Goal: Information Seeking & Learning: Learn about a topic

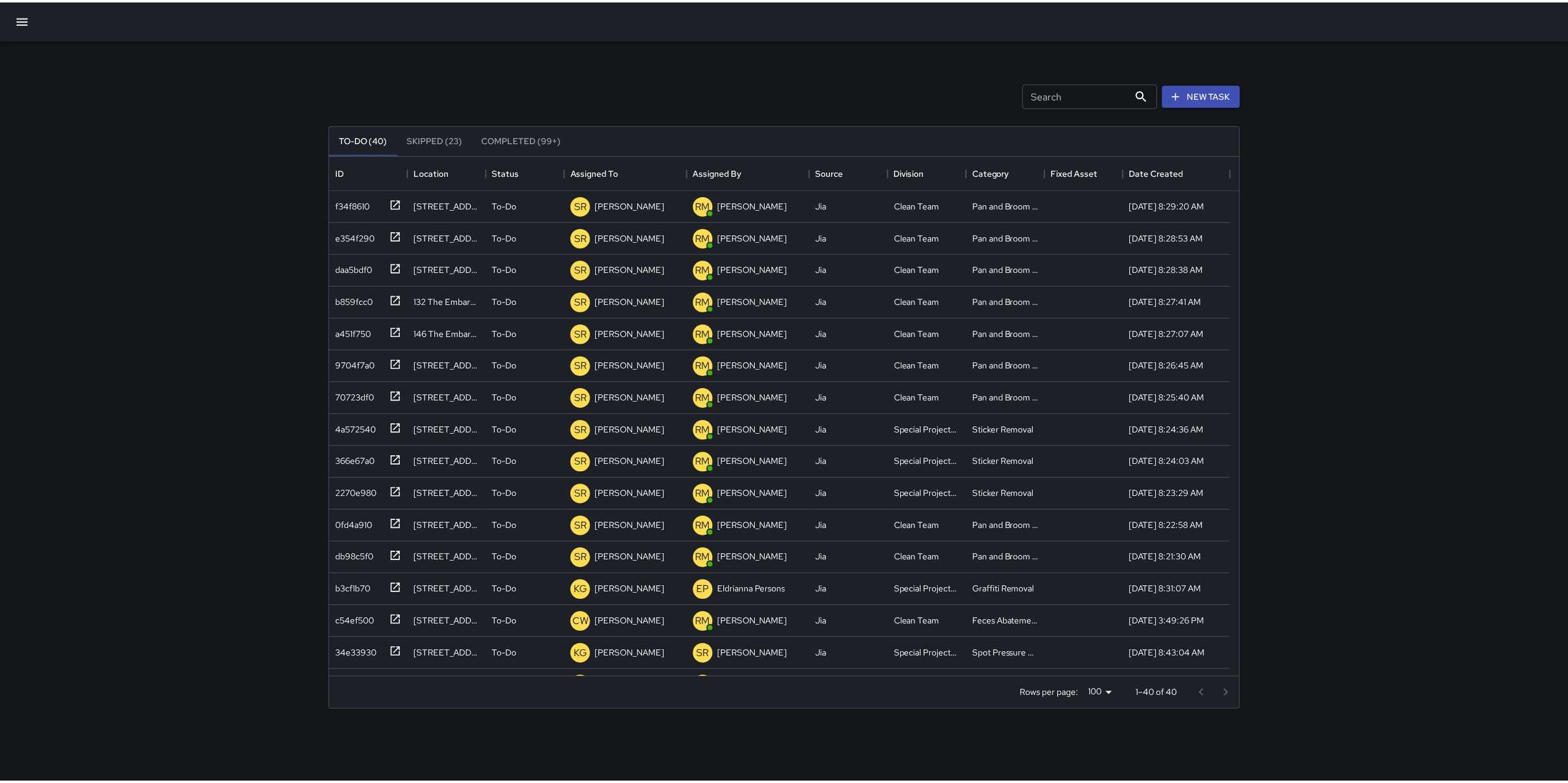
scroll to position [512, 907]
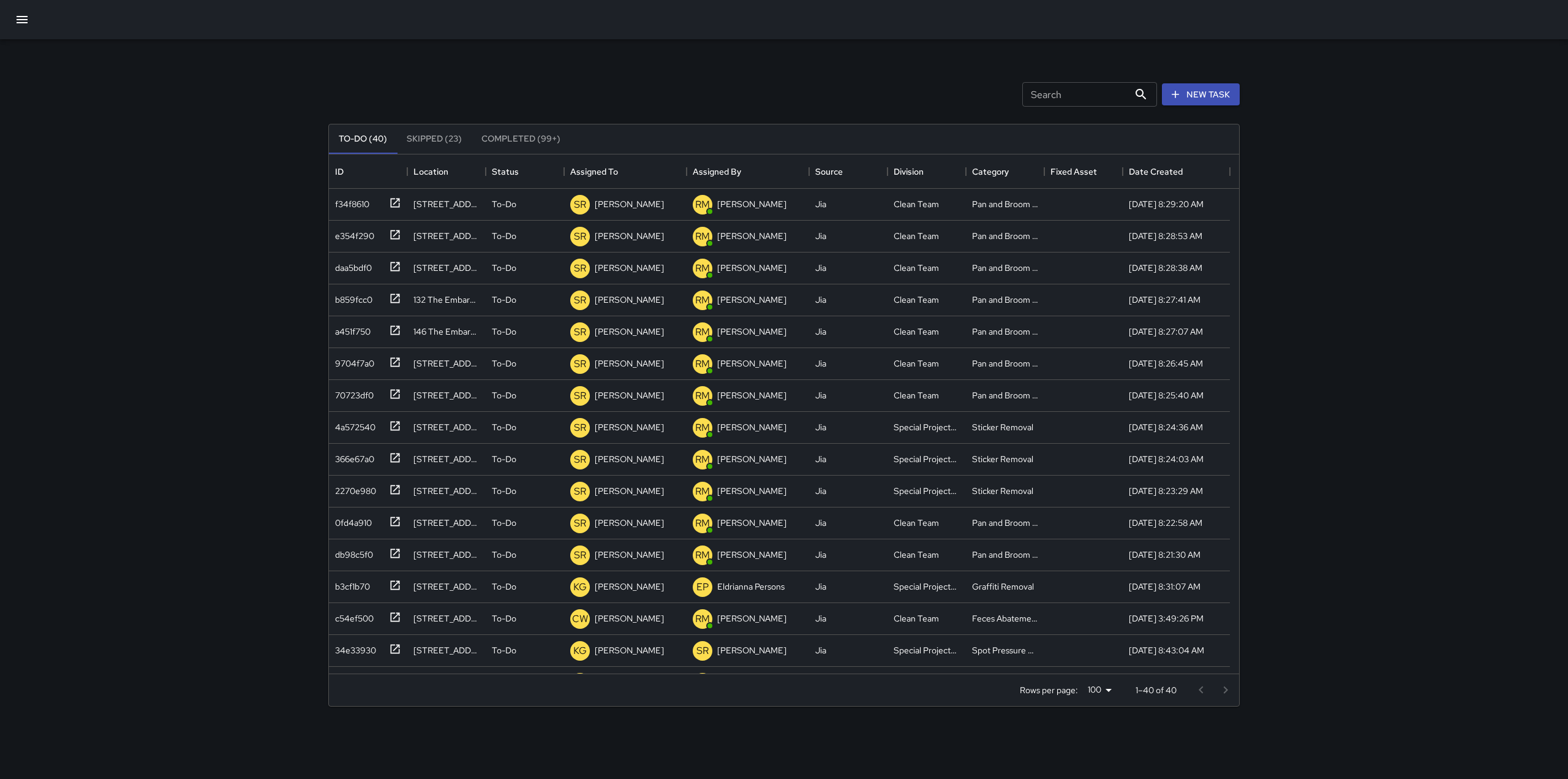
click at [13, 20] on button "button" at bounding box center [22, 20] width 29 height 29
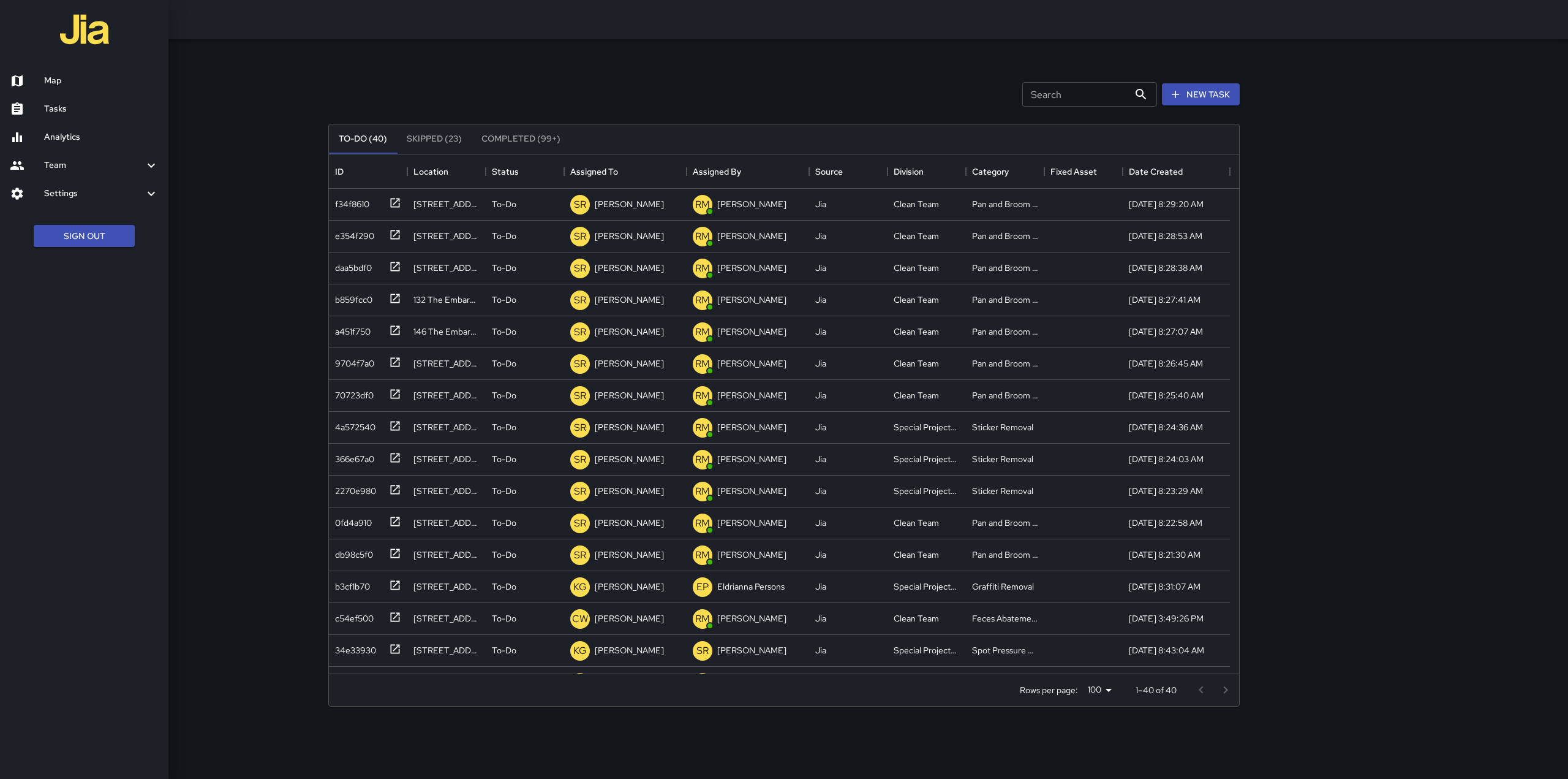
click at [68, 132] on h6 "Analytics" at bounding box center [101, 137] width 114 height 13
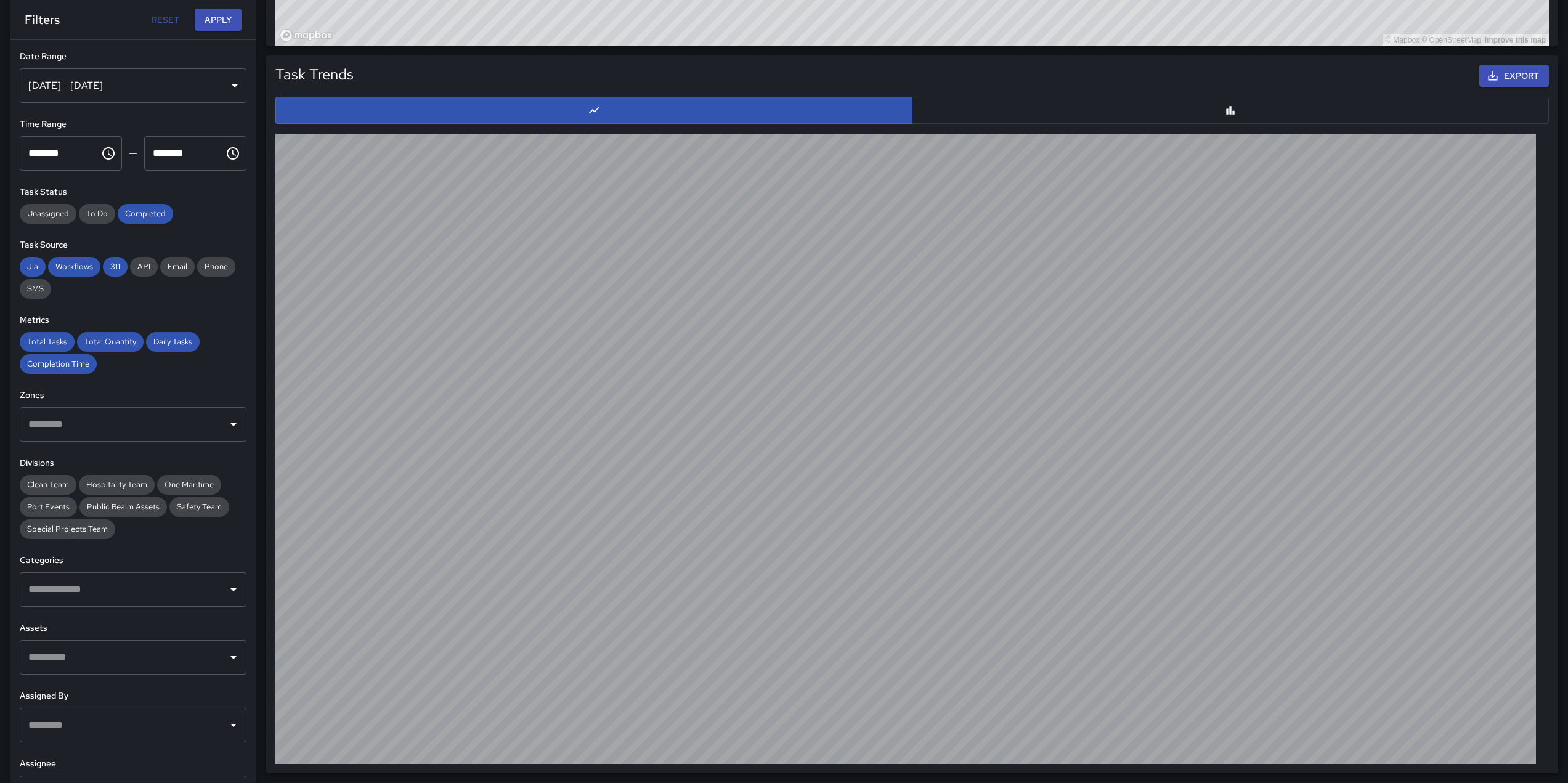
scroll to position [13, 0]
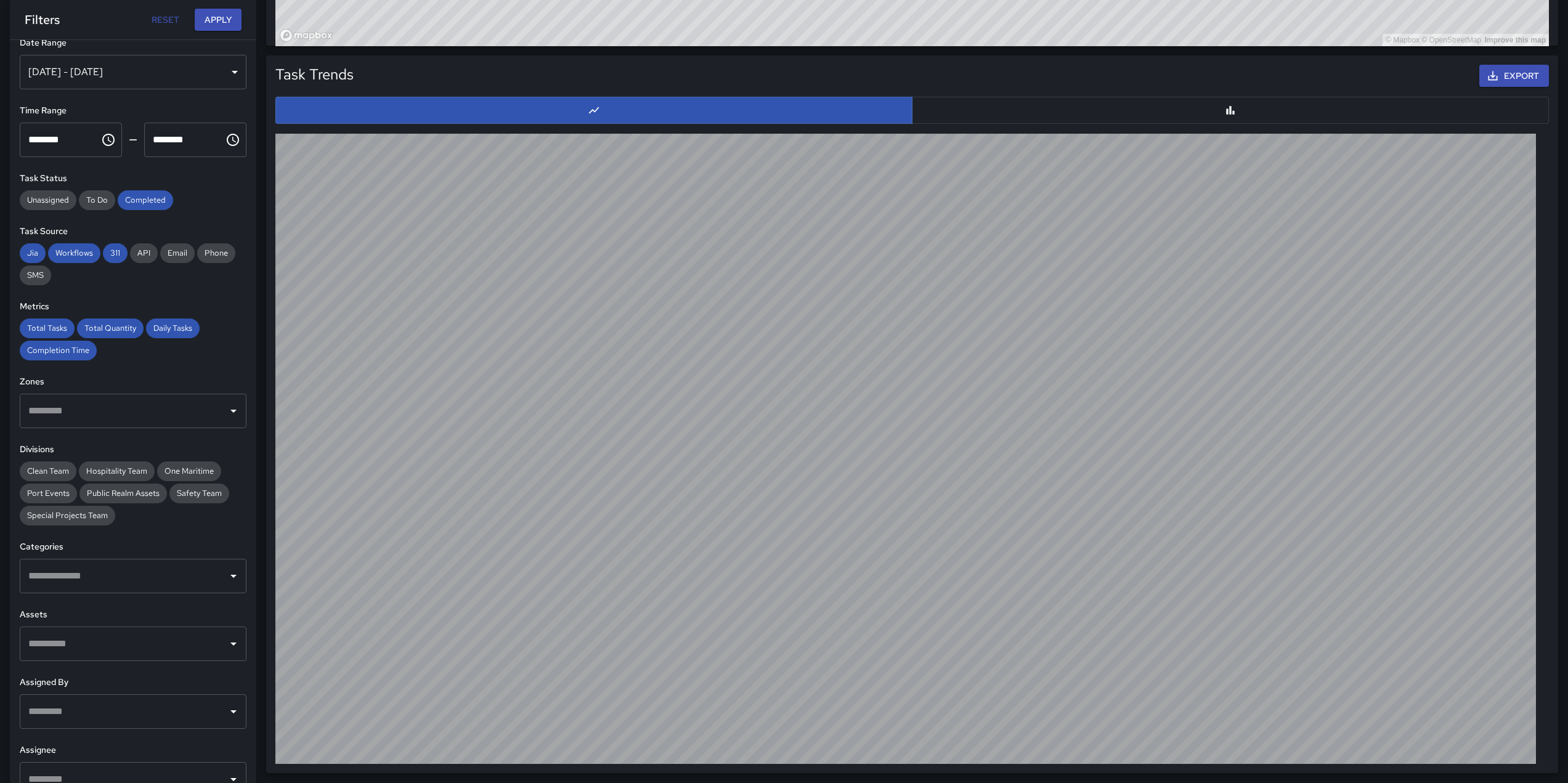
click at [135, 574] on input "text" at bounding box center [123, 576] width 197 height 23
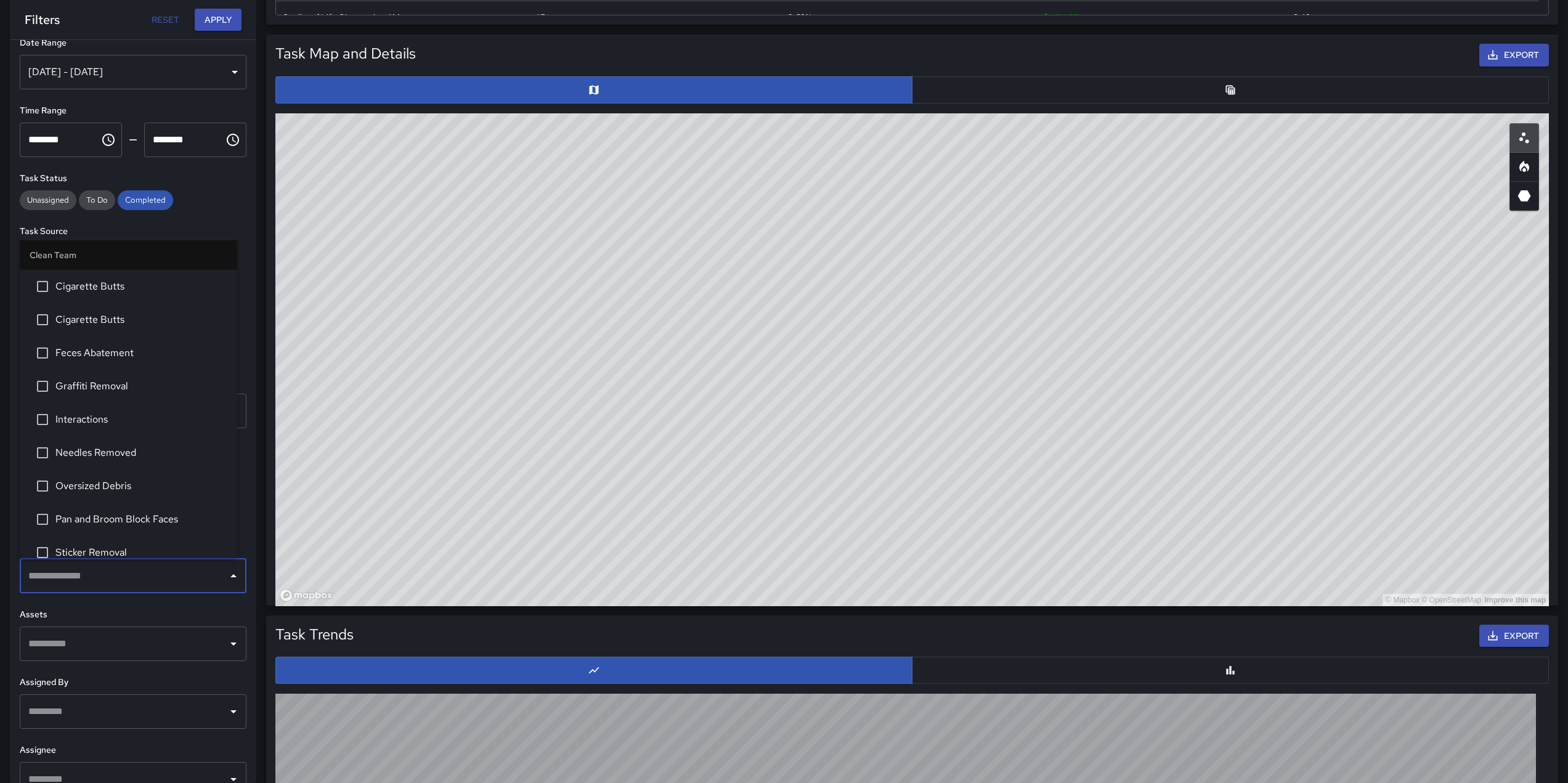
scroll to position [592, 0]
click at [208, 209] on div "Unassigned To Do Completed" at bounding box center [133, 200] width 227 height 20
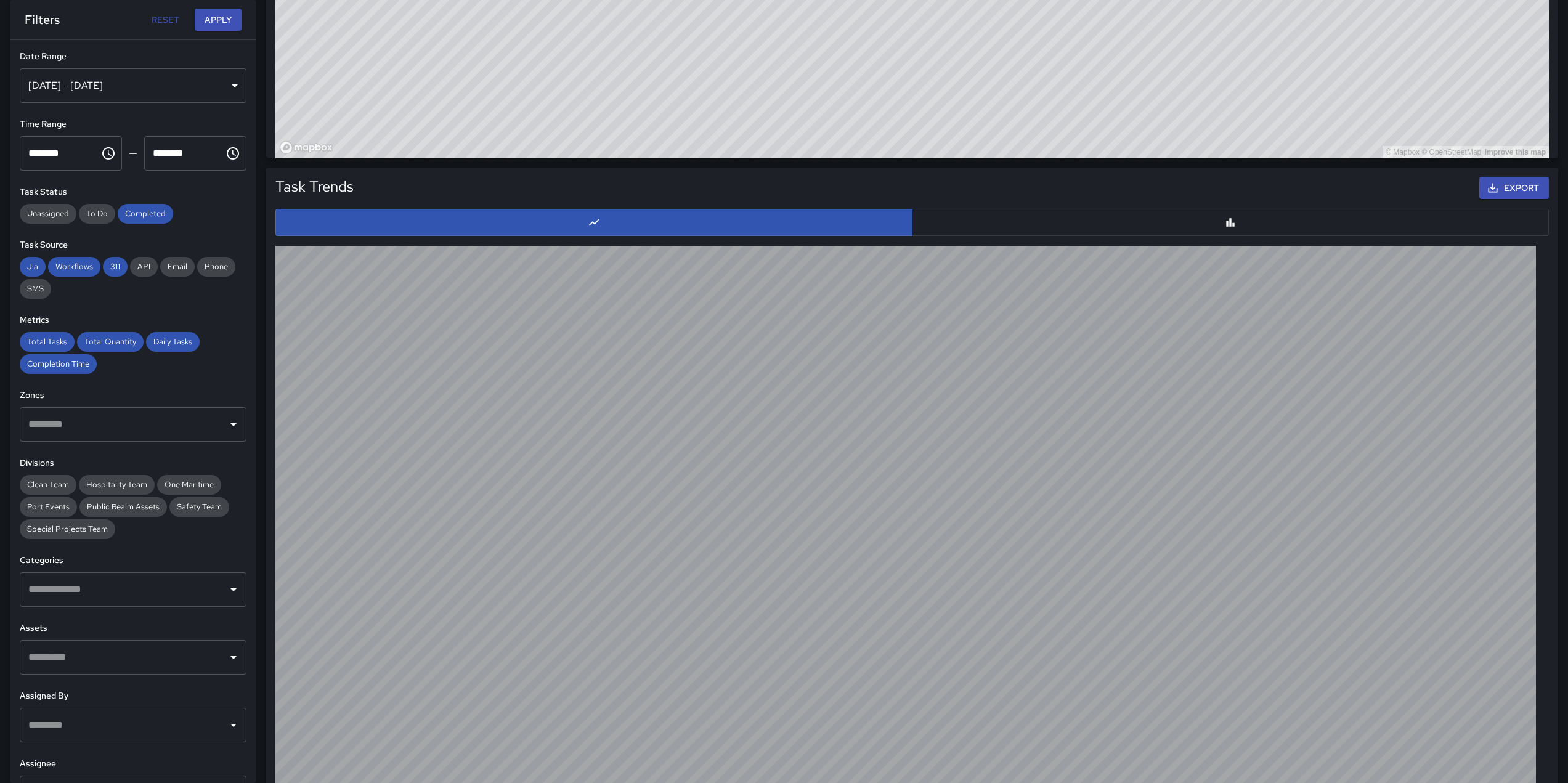
scroll to position [1040, 0]
click at [189, 87] on div "[DATE] - [DATE]" at bounding box center [133, 86] width 227 height 35
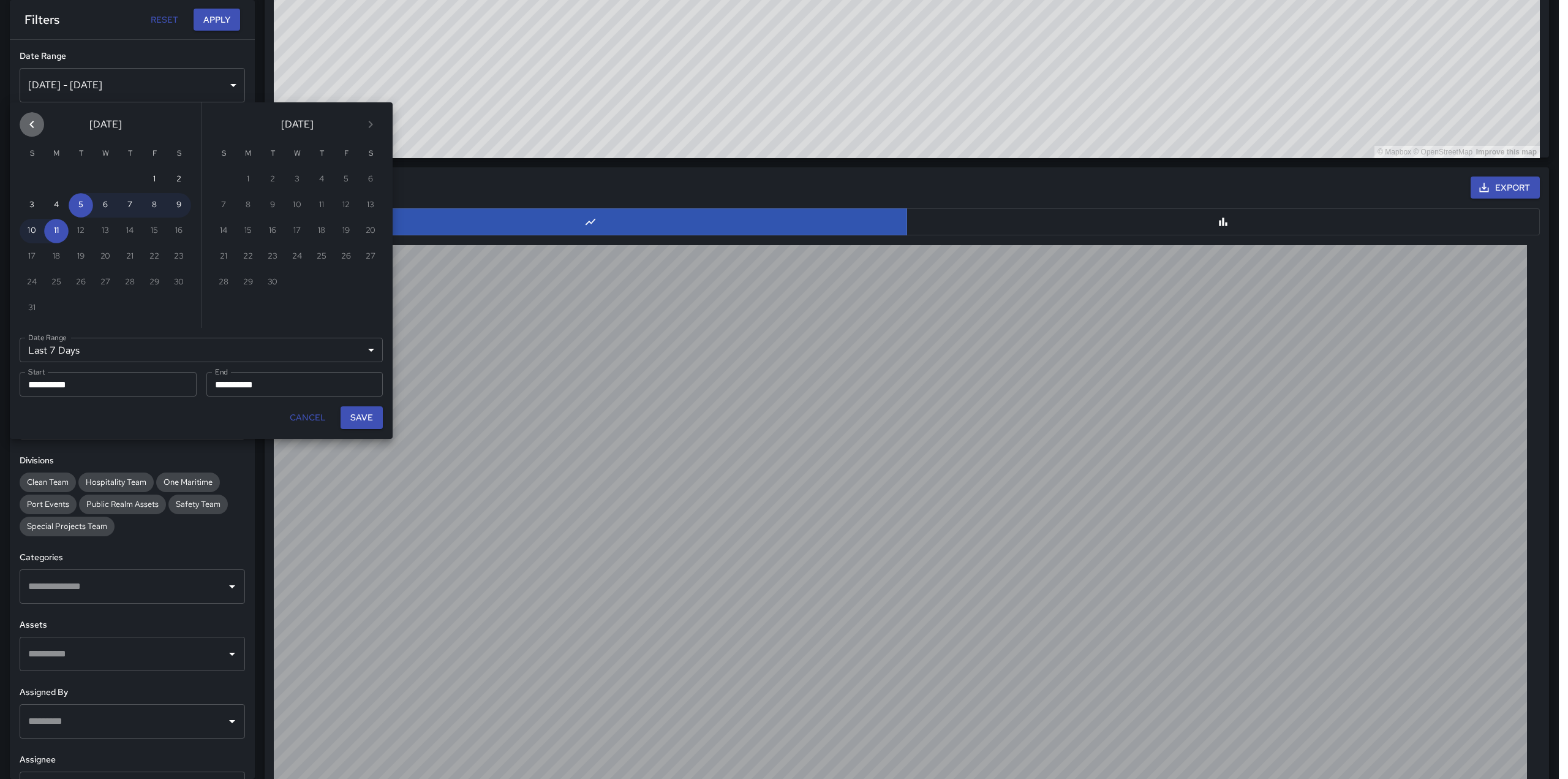
click at [29, 121] on icon "Previous month" at bounding box center [31, 124] width 15 height 15
click at [84, 181] on button "1" at bounding box center [80, 179] width 24 height 24
type input "******"
type input "**********"
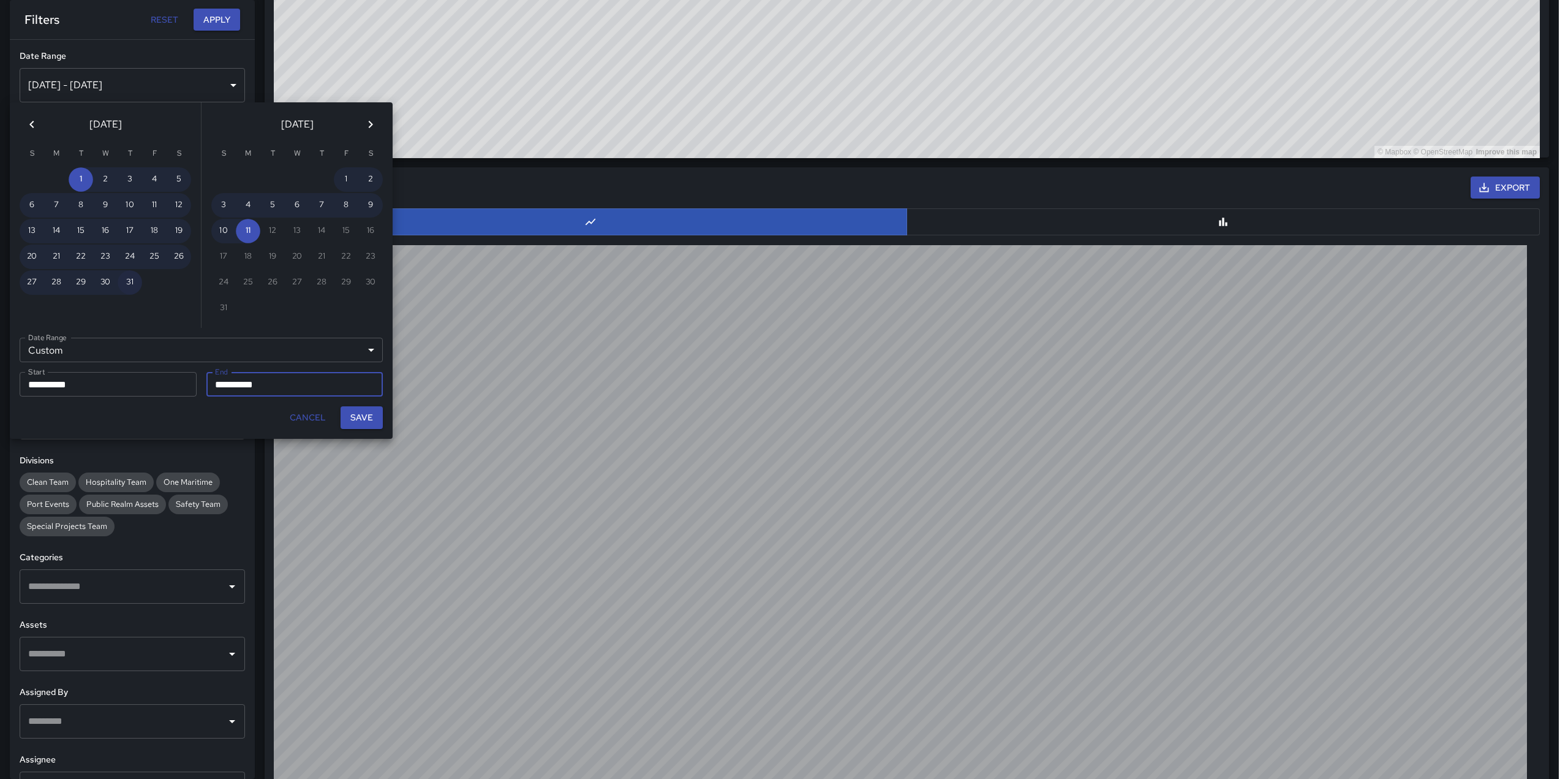
click at [129, 282] on button "31" at bounding box center [130, 282] width 24 height 24
type input "**********"
click at [368, 420] on button "Save" at bounding box center [362, 418] width 42 height 23
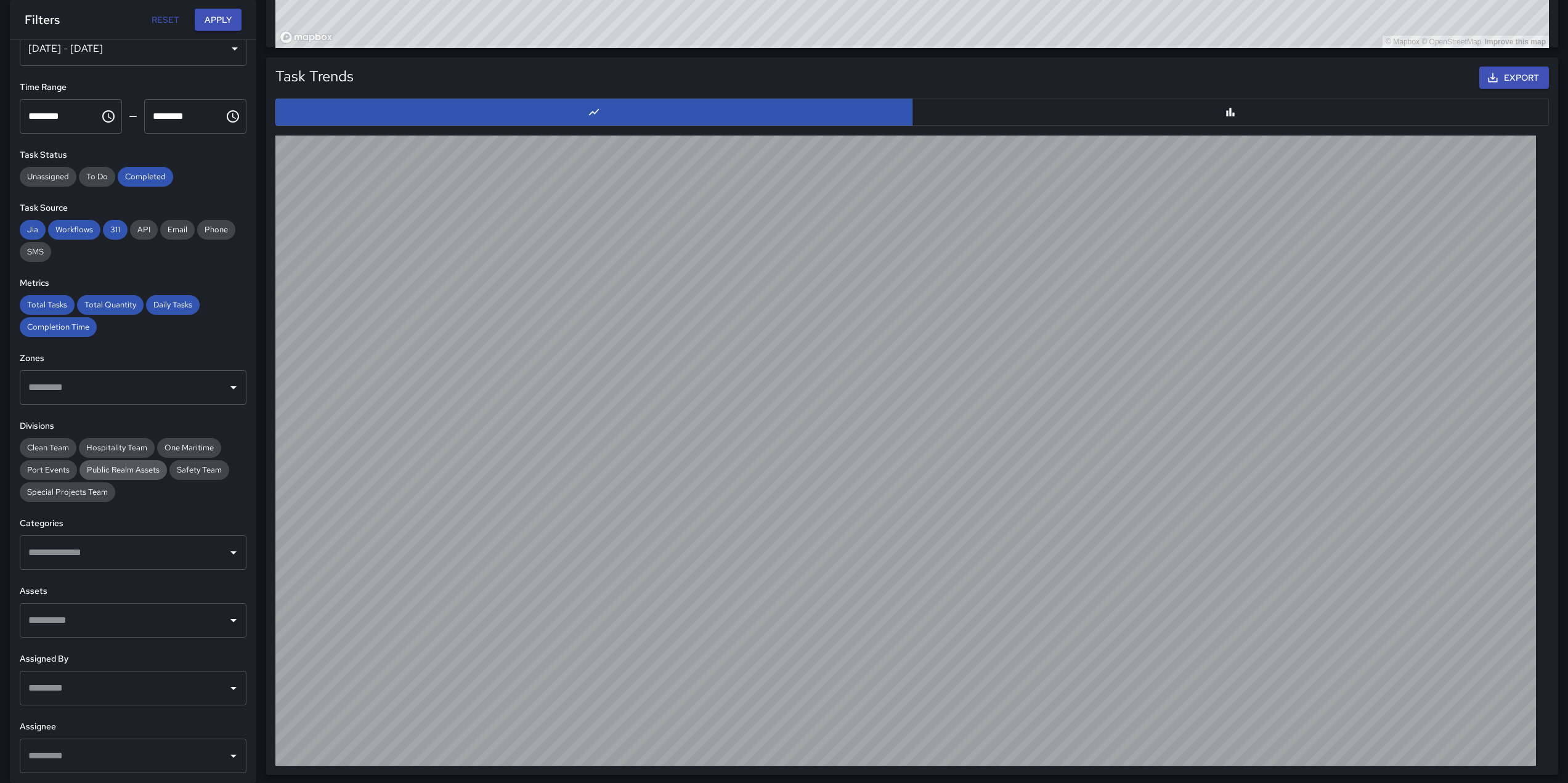
scroll to position [1153, 0]
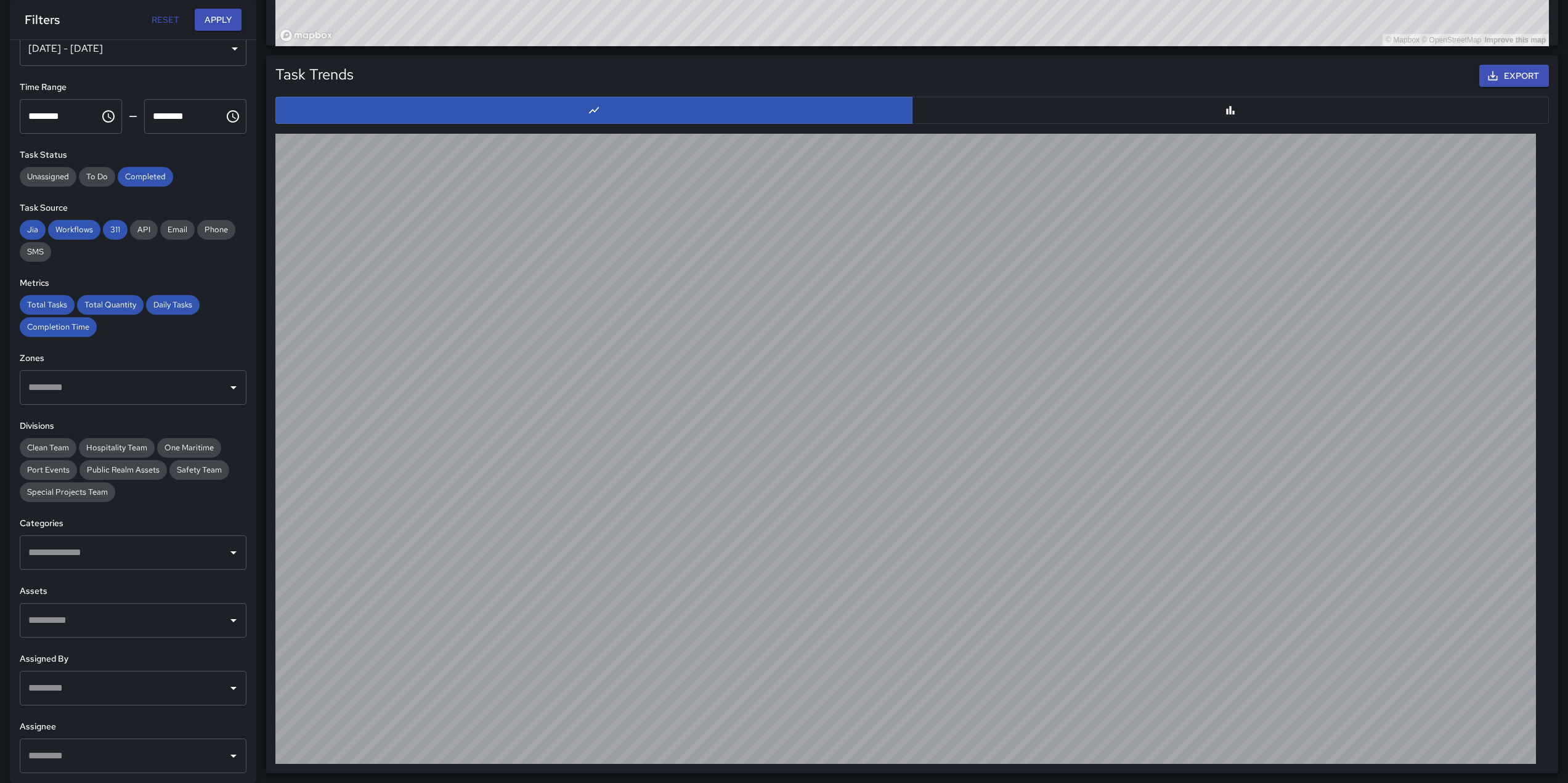
click at [227, 561] on div "​" at bounding box center [133, 553] width 227 height 35
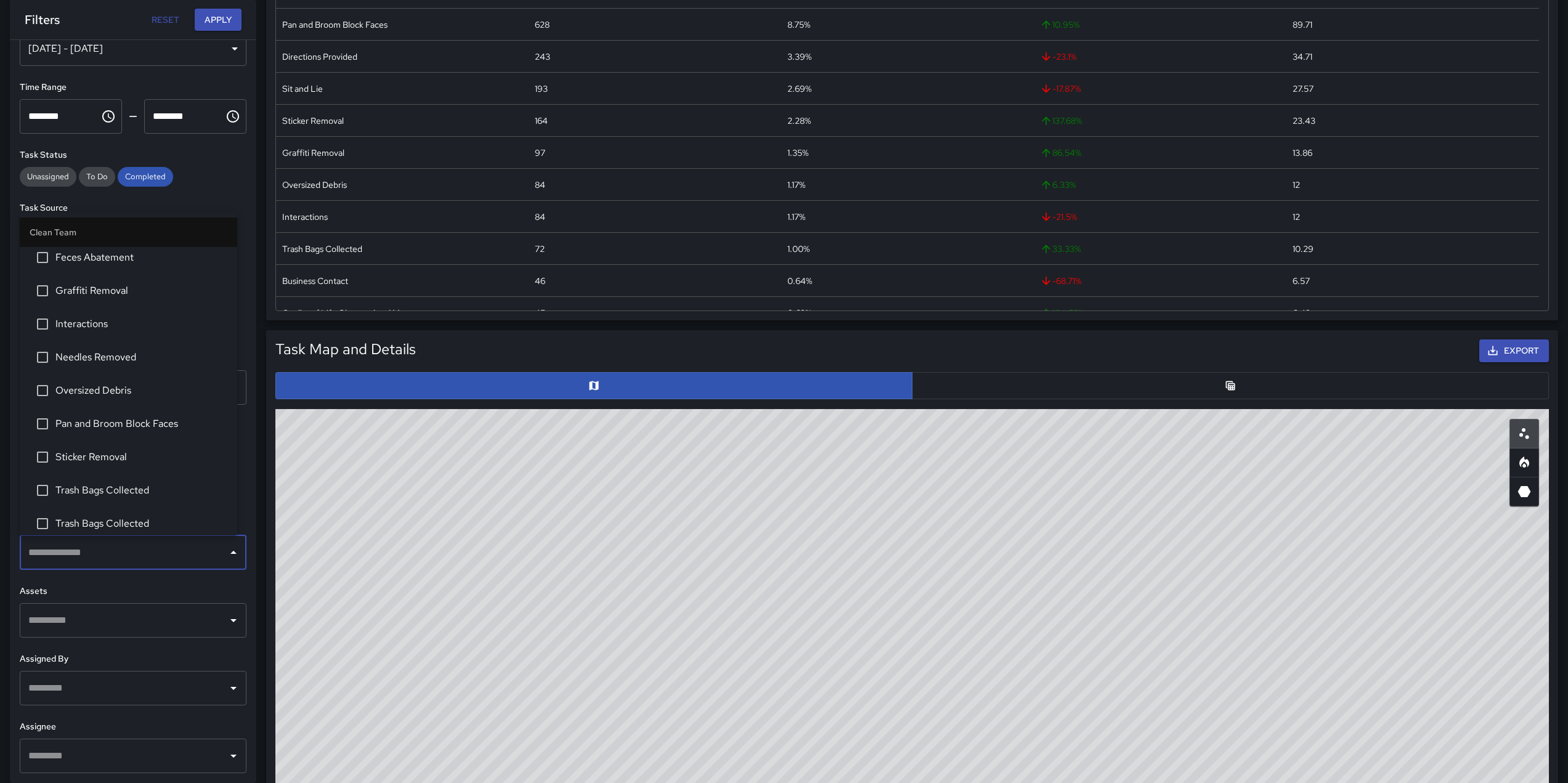
scroll to position [0, 0]
click at [99, 202] on h6 "Task Source" at bounding box center [133, 208] width 227 height 13
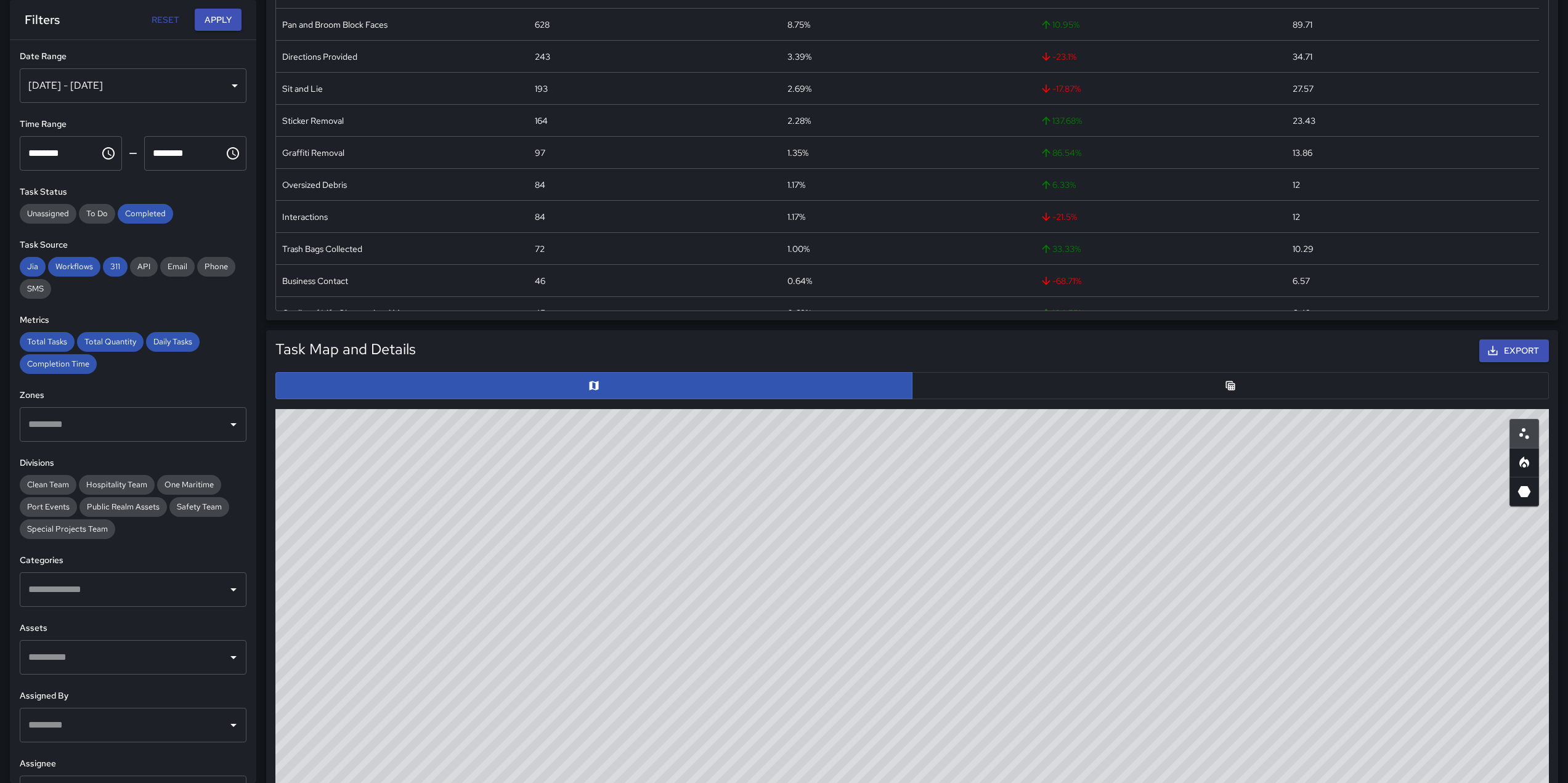
scroll to position [1, 0]
click at [222, 24] on button "Apply" at bounding box center [218, 20] width 47 height 23
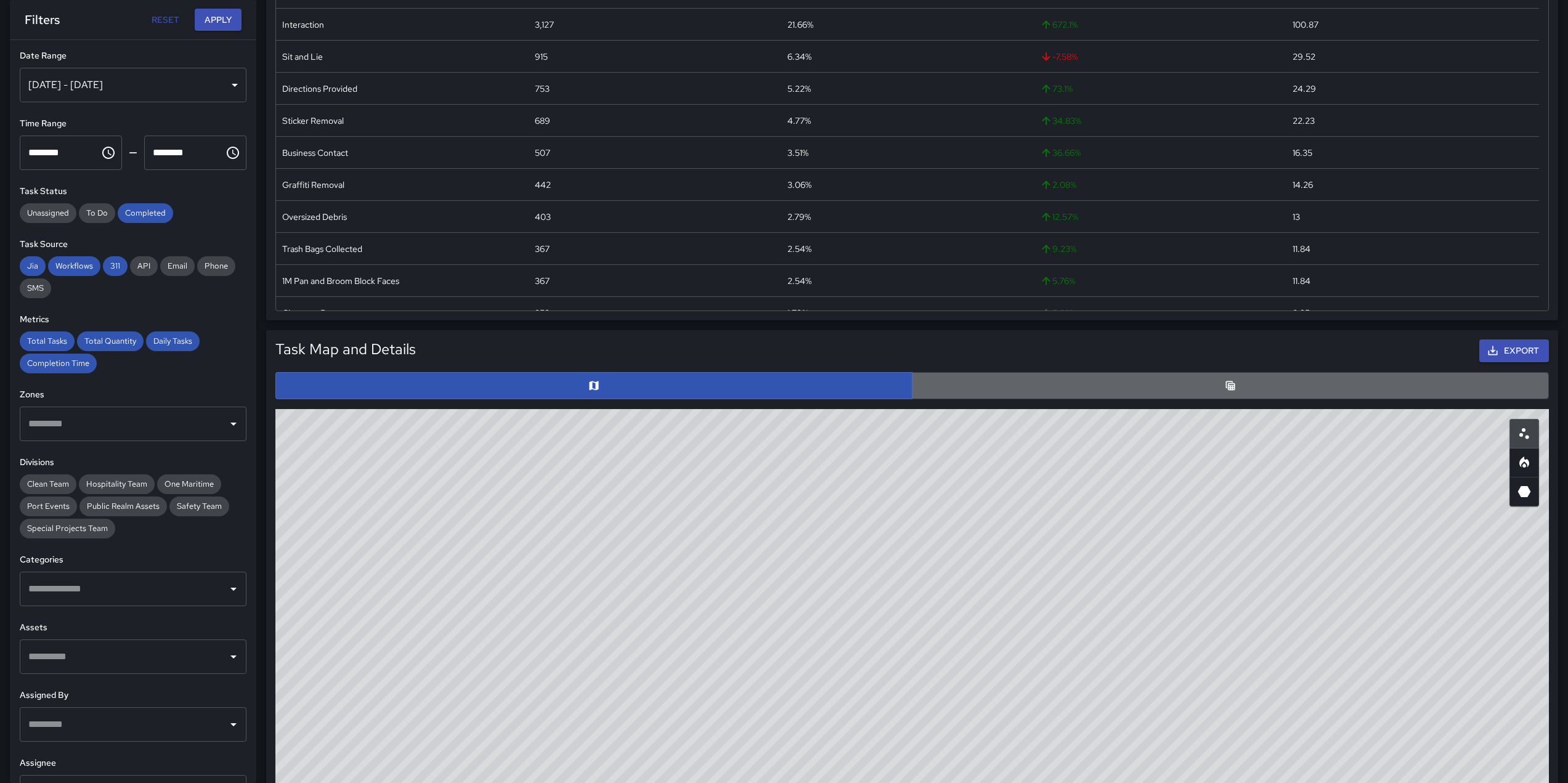
click at [1101, 381] on button "button" at bounding box center [1230, 386] width 637 height 27
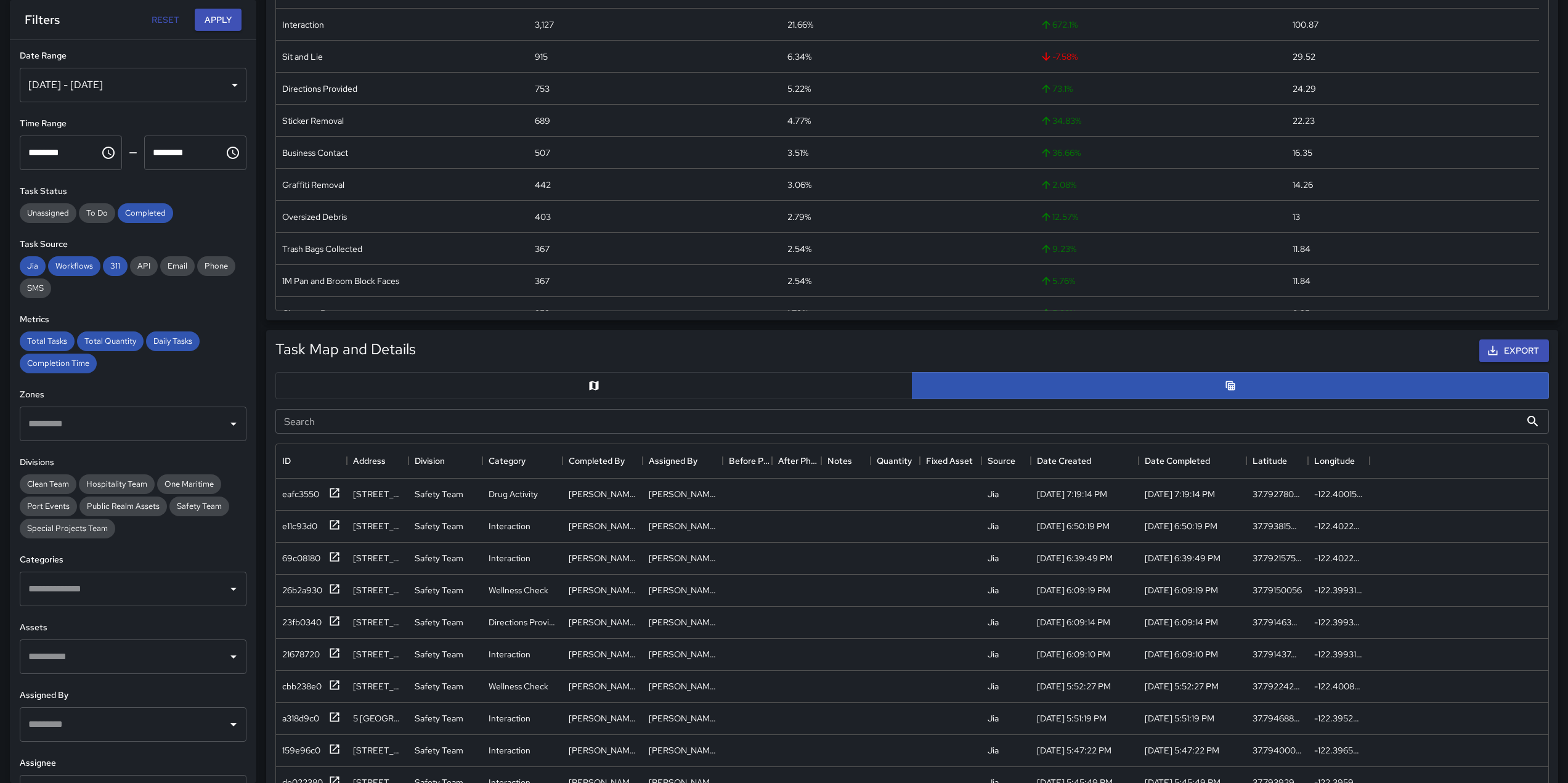
click at [609, 392] on button "button" at bounding box center [594, 386] width 637 height 27
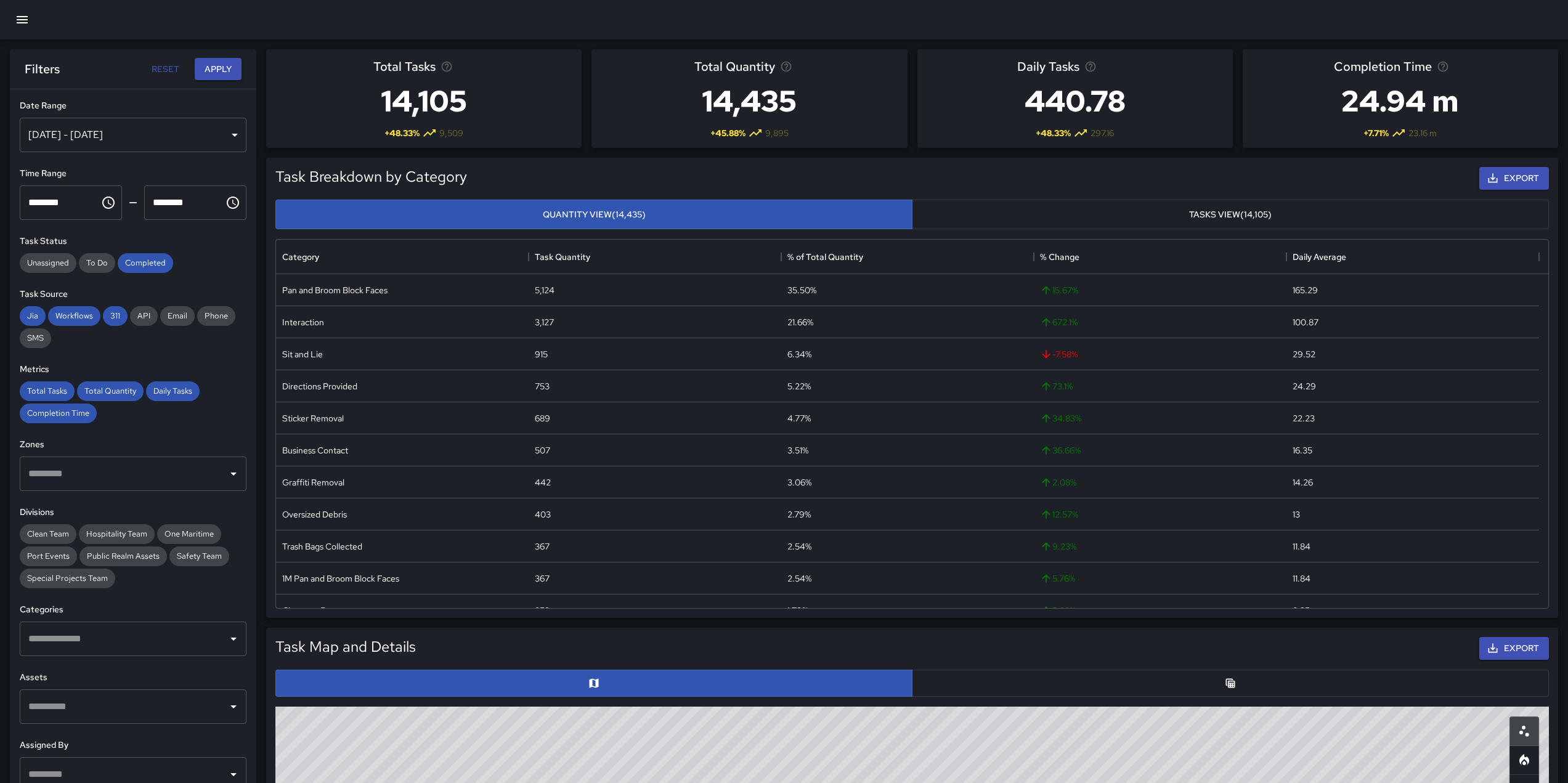
scroll to position [37, 0]
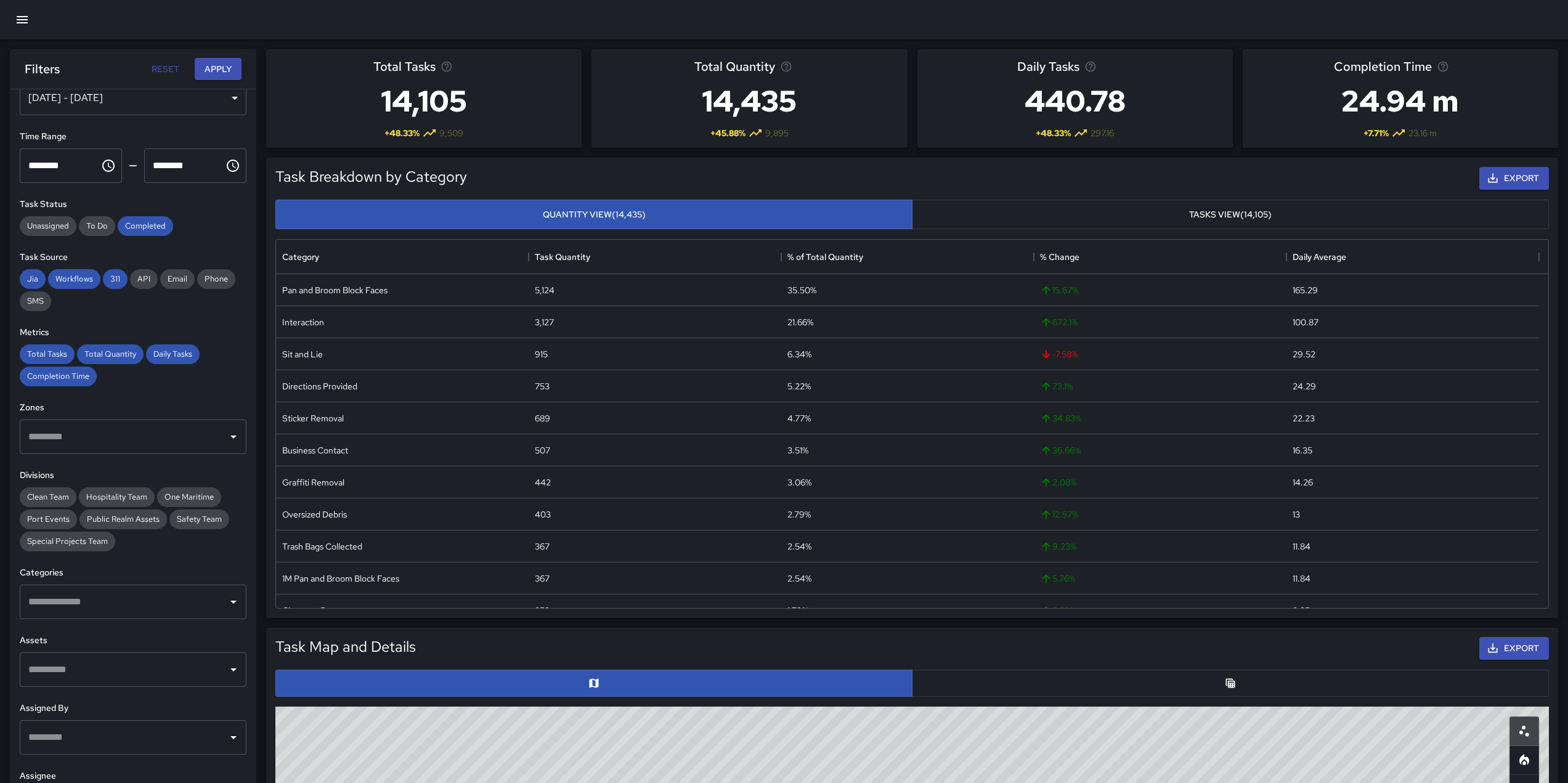
drag, startPoint x: 144, startPoint y: 323, endPoint x: 143, endPoint y: 304, distance: 19.0
click at [143, 304] on div "**********" at bounding box center [133, 460] width 247 height 743
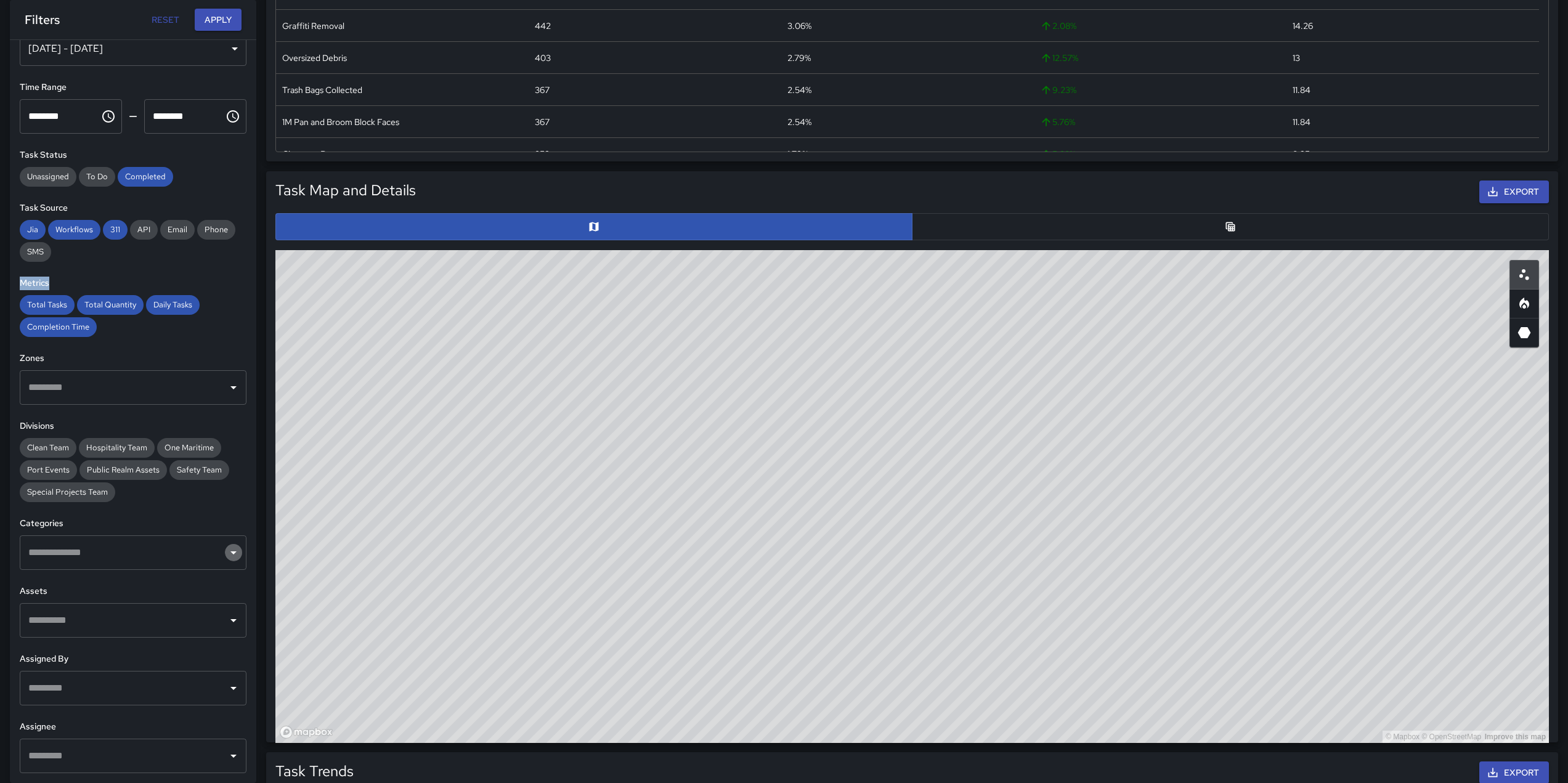
click at [228, 556] on icon "Open" at bounding box center [233, 552] width 15 height 15
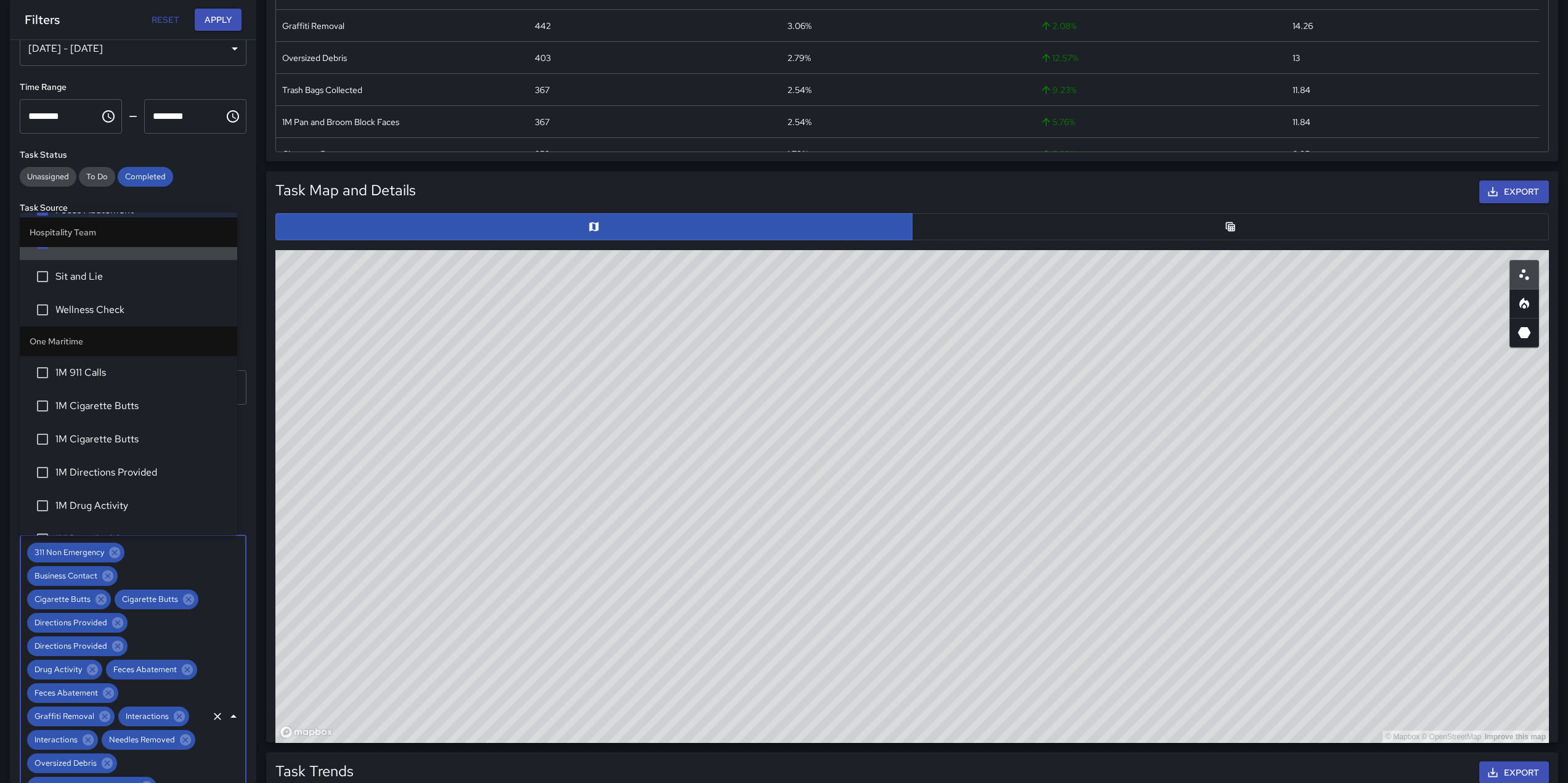
scroll to position [649, 0]
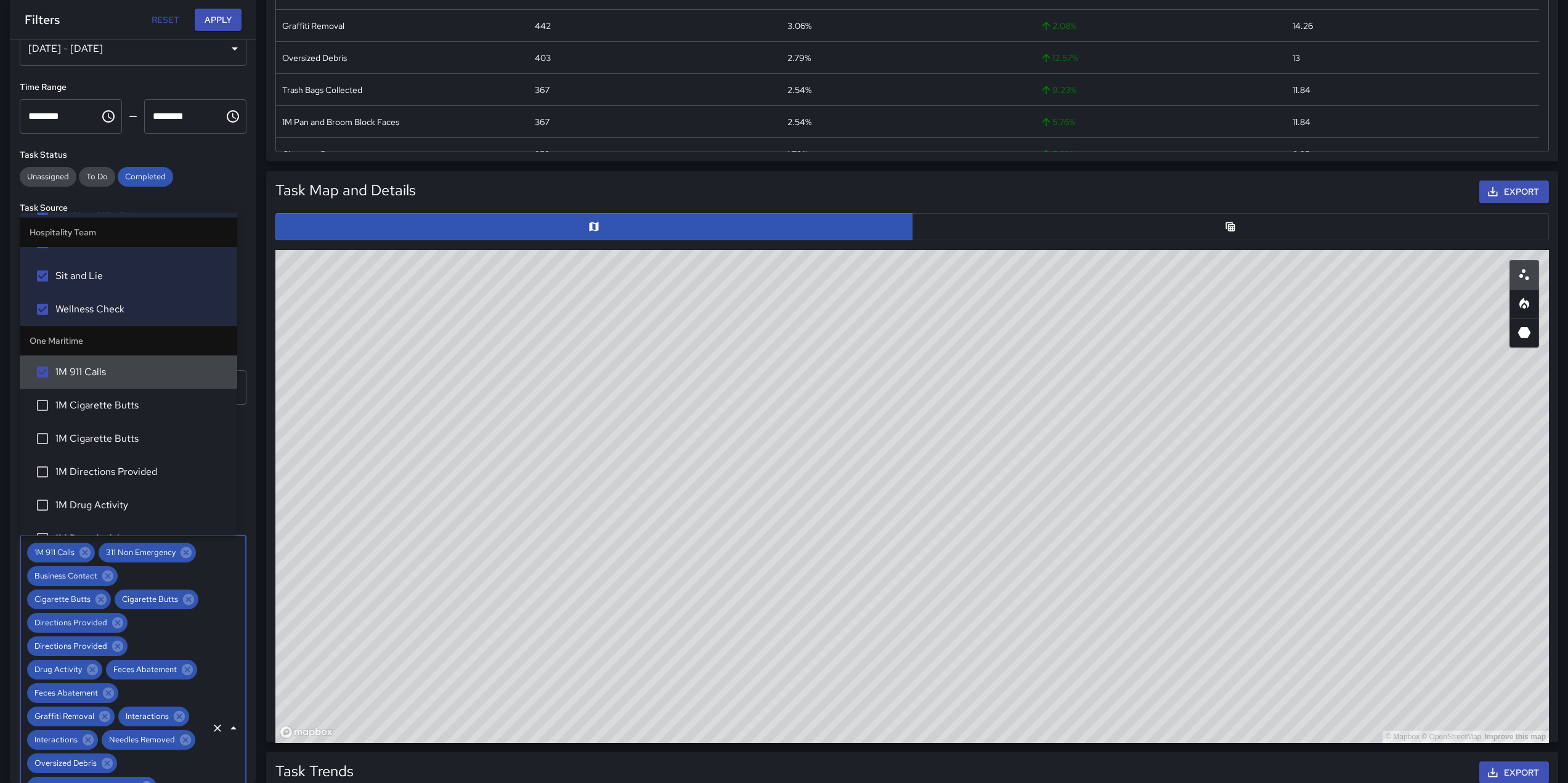
click at [39, 341] on li "One Maritime" at bounding box center [128, 341] width 218 height 30
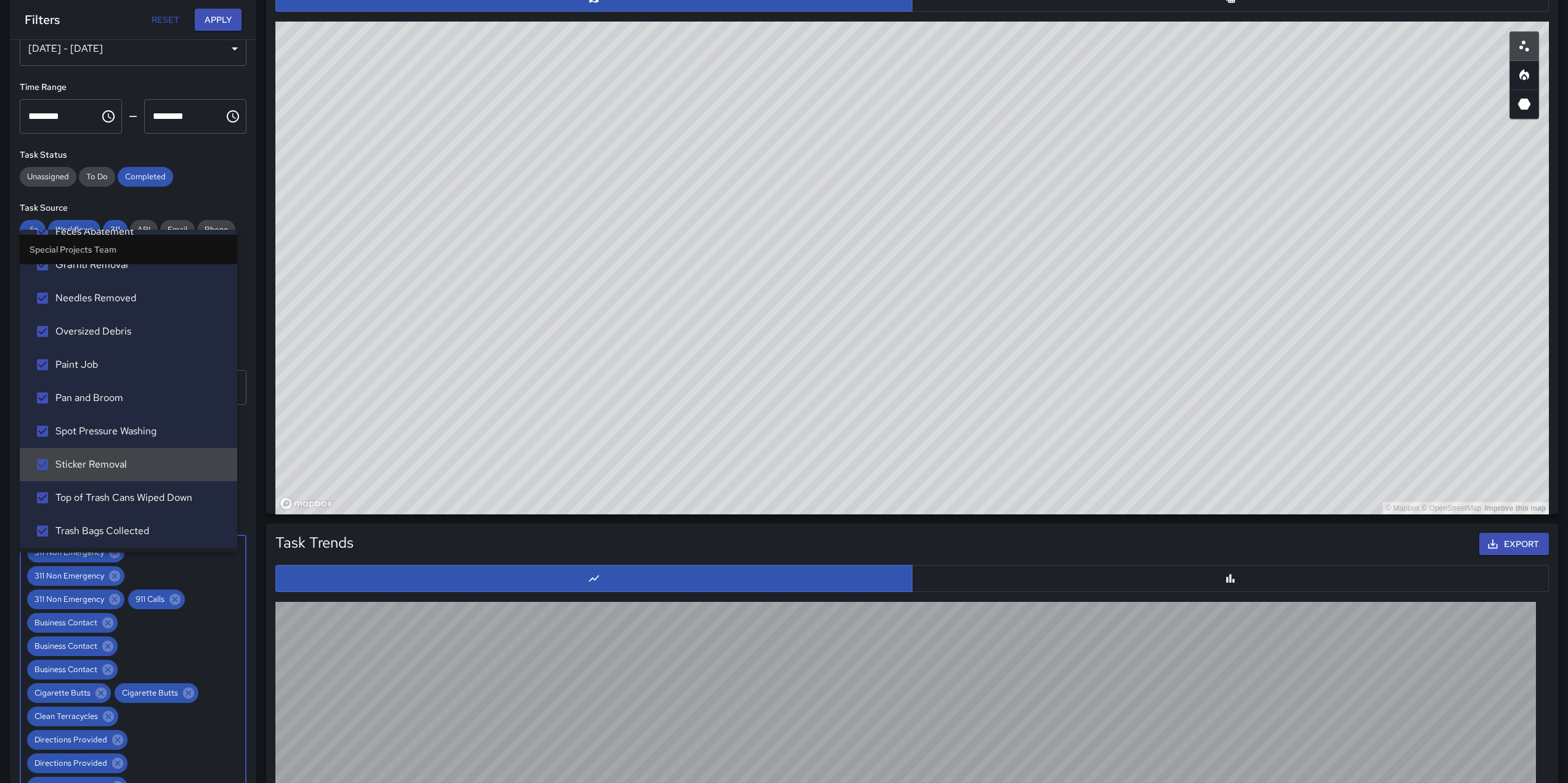
scroll to position [703, 0]
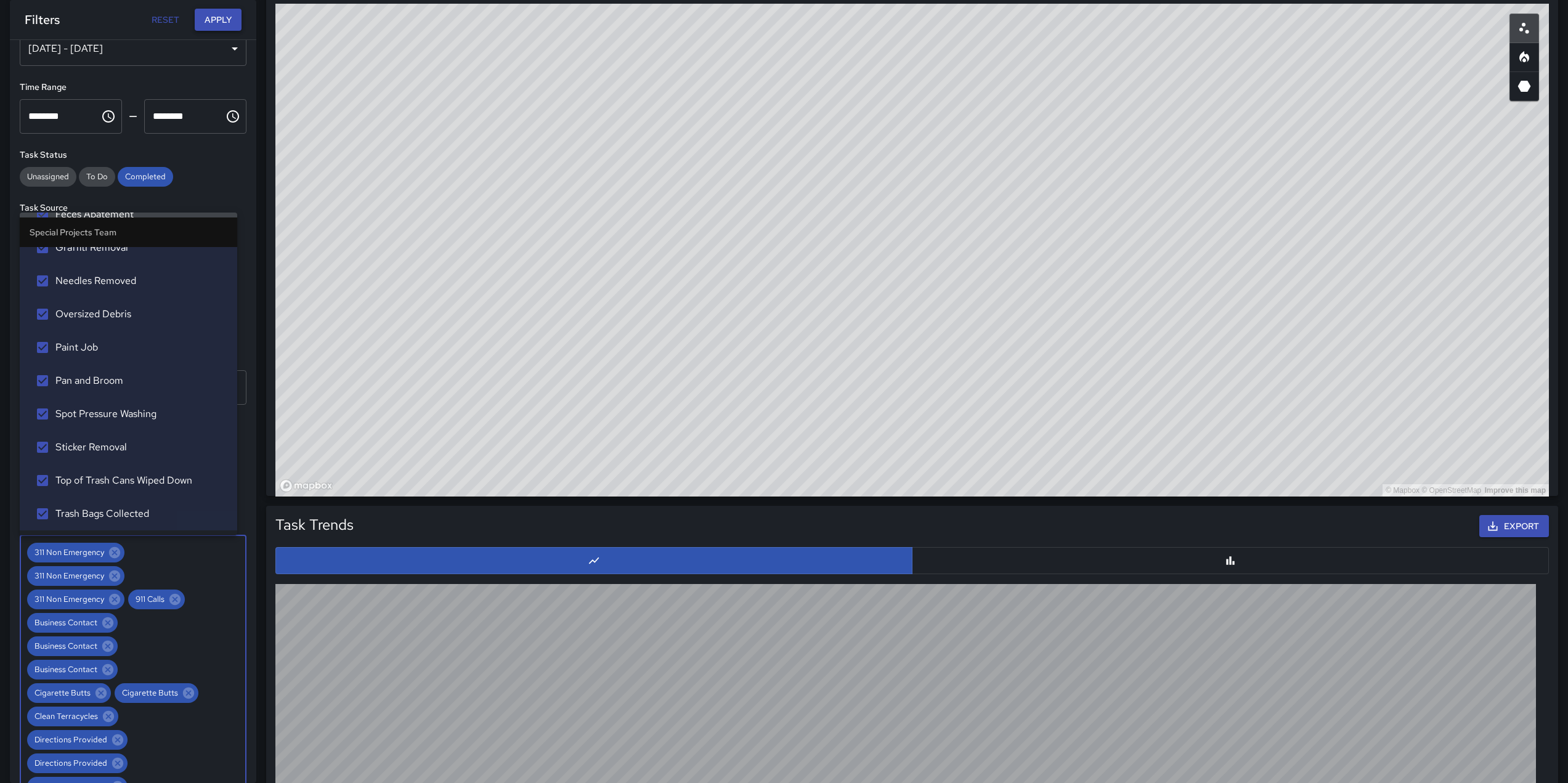
click at [211, 19] on button "Apply" at bounding box center [218, 20] width 47 height 23
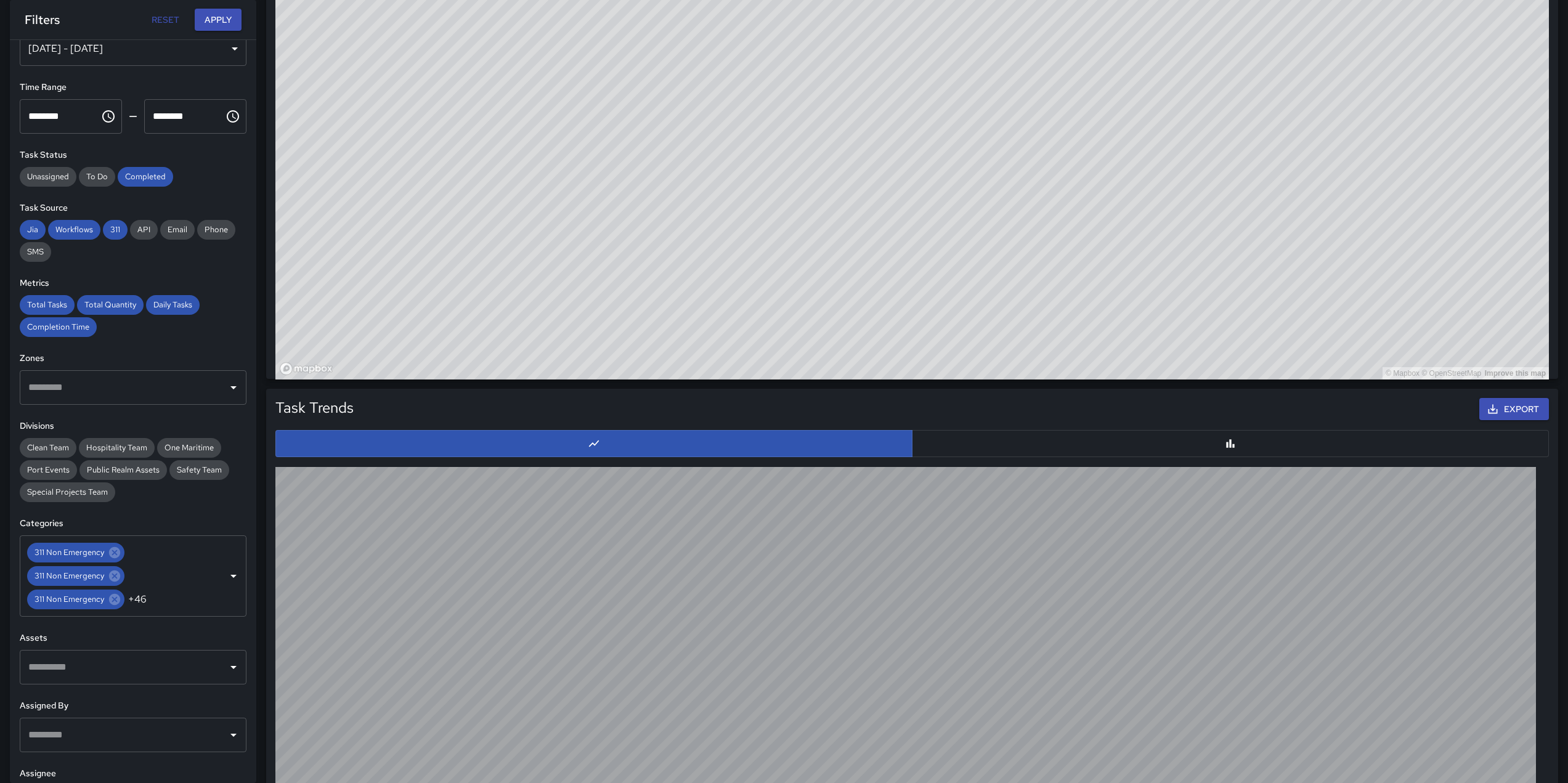
scroll to position [820, 0]
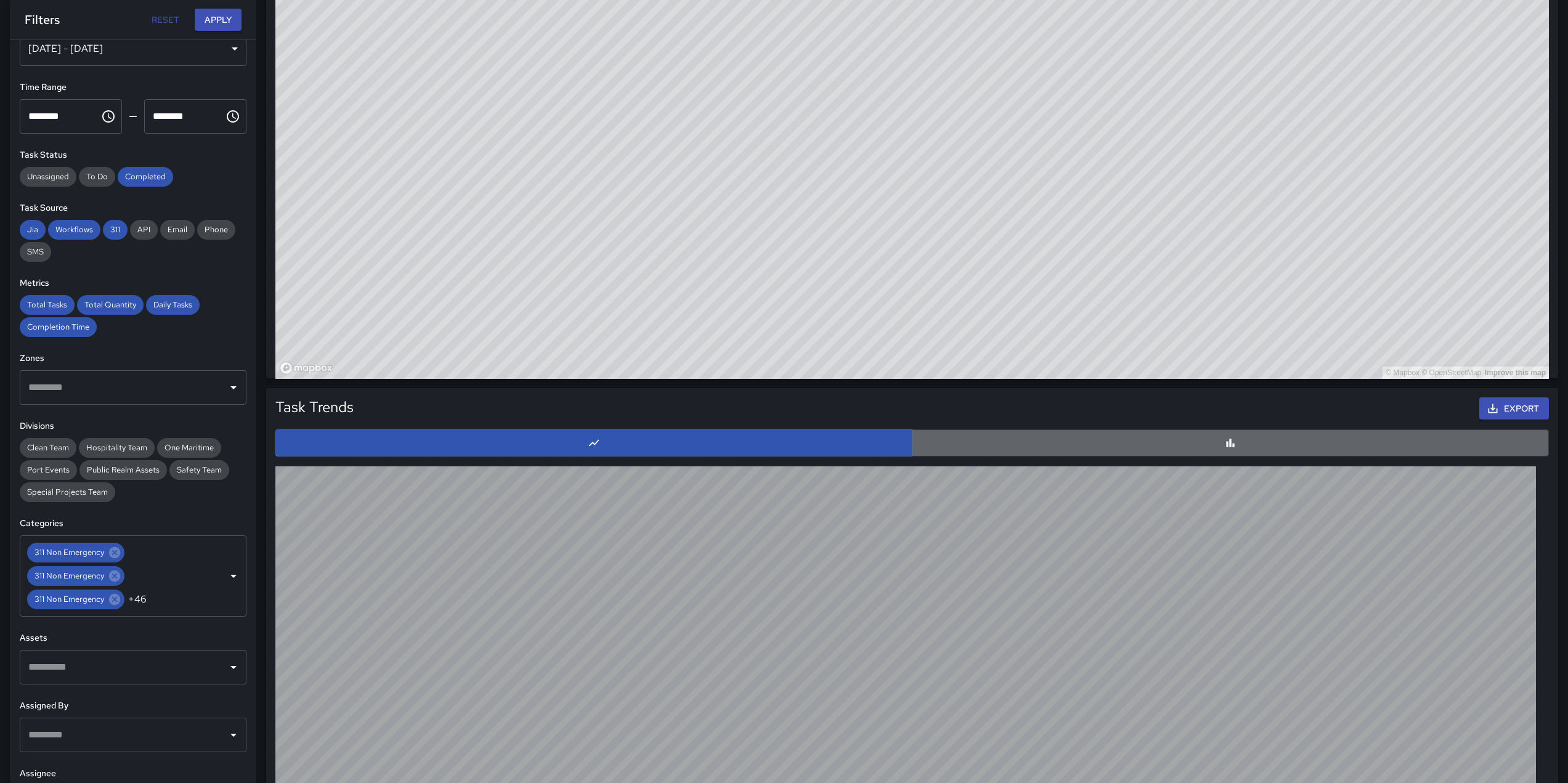
click at [1053, 439] on button "button" at bounding box center [1230, 443] width 637 height 27
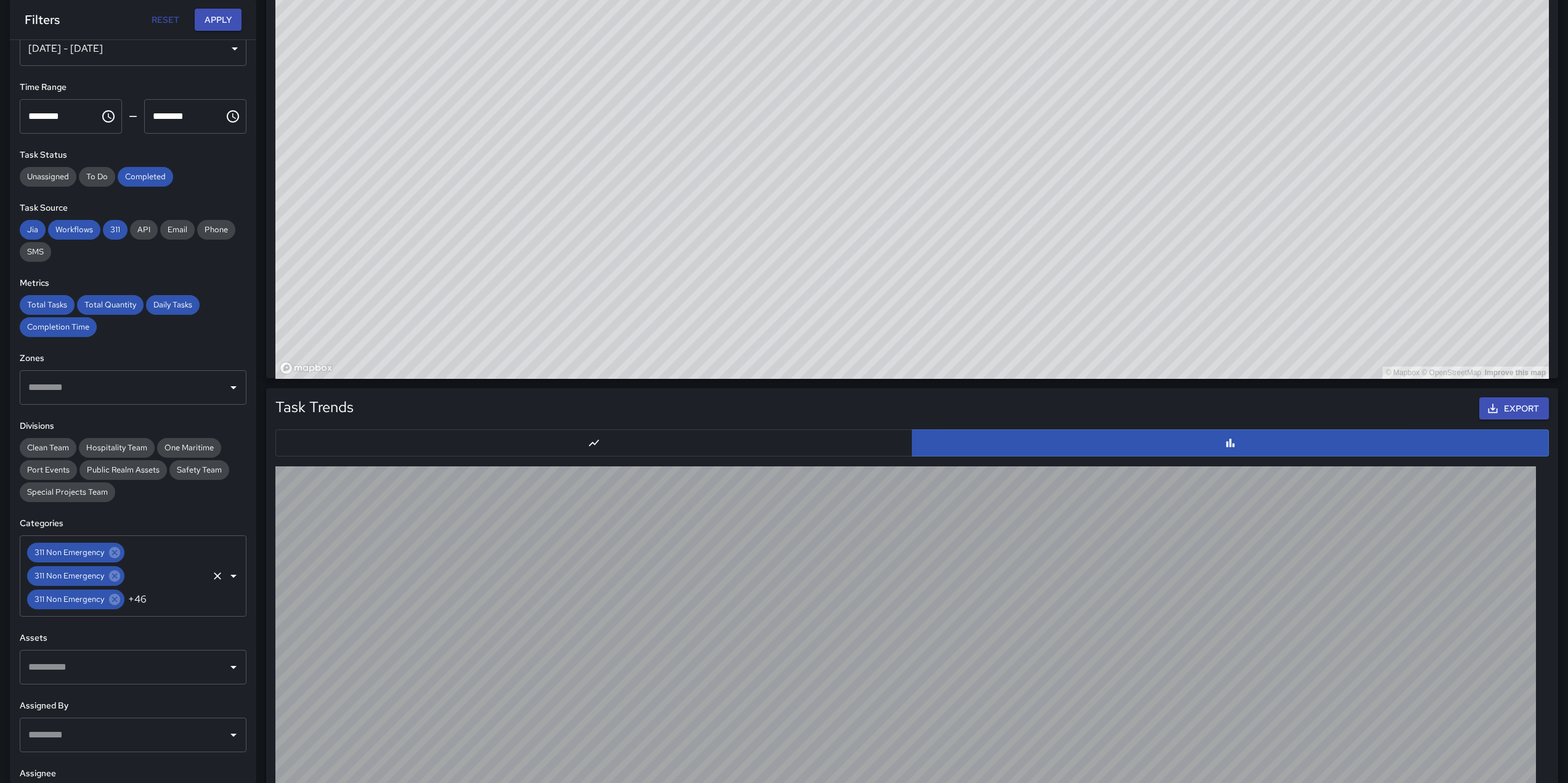
scroll to position [84, 0]
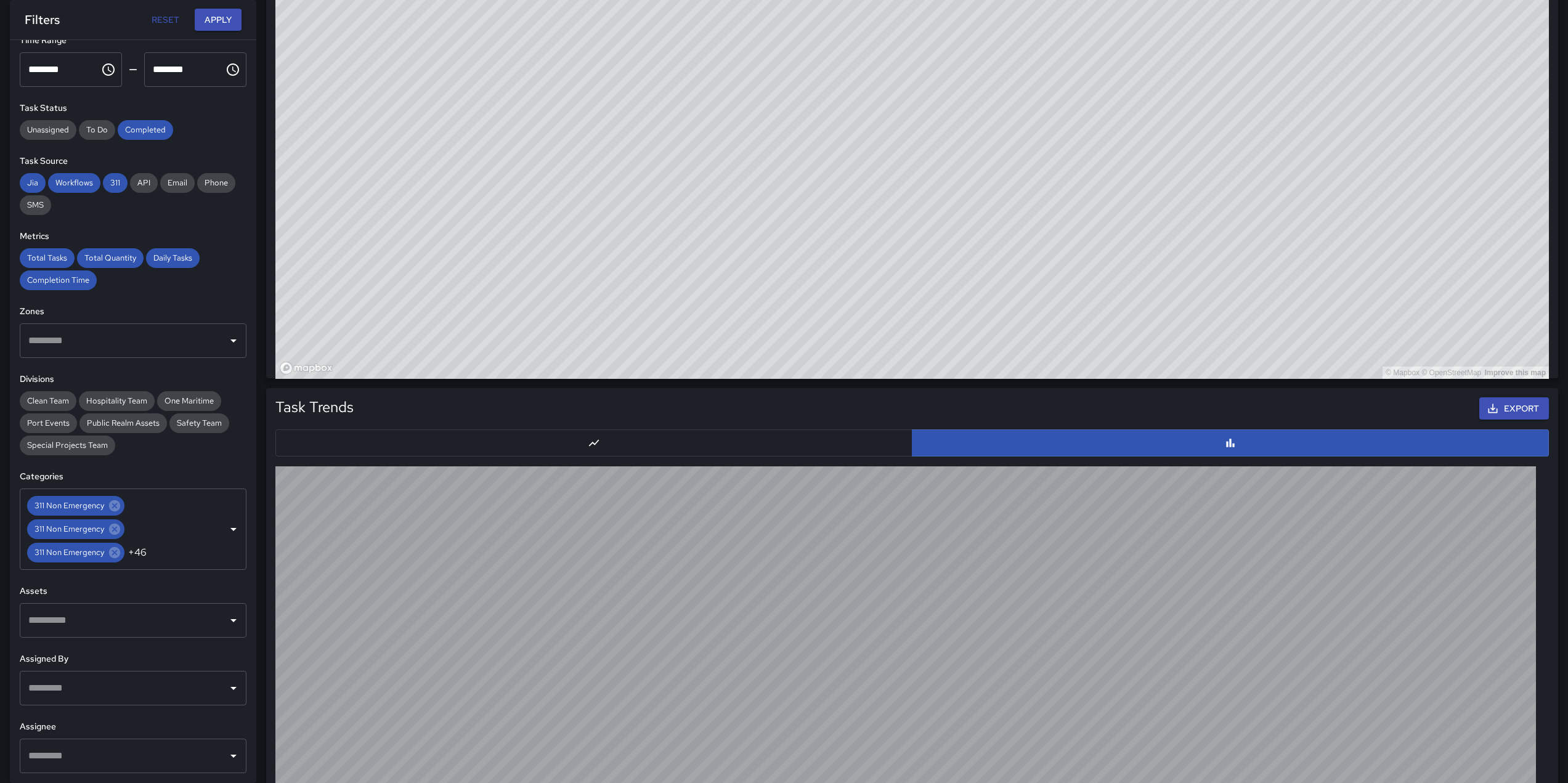
click at [196, 626] on input "text" at bounding box center [123, 620] width 197 height 23
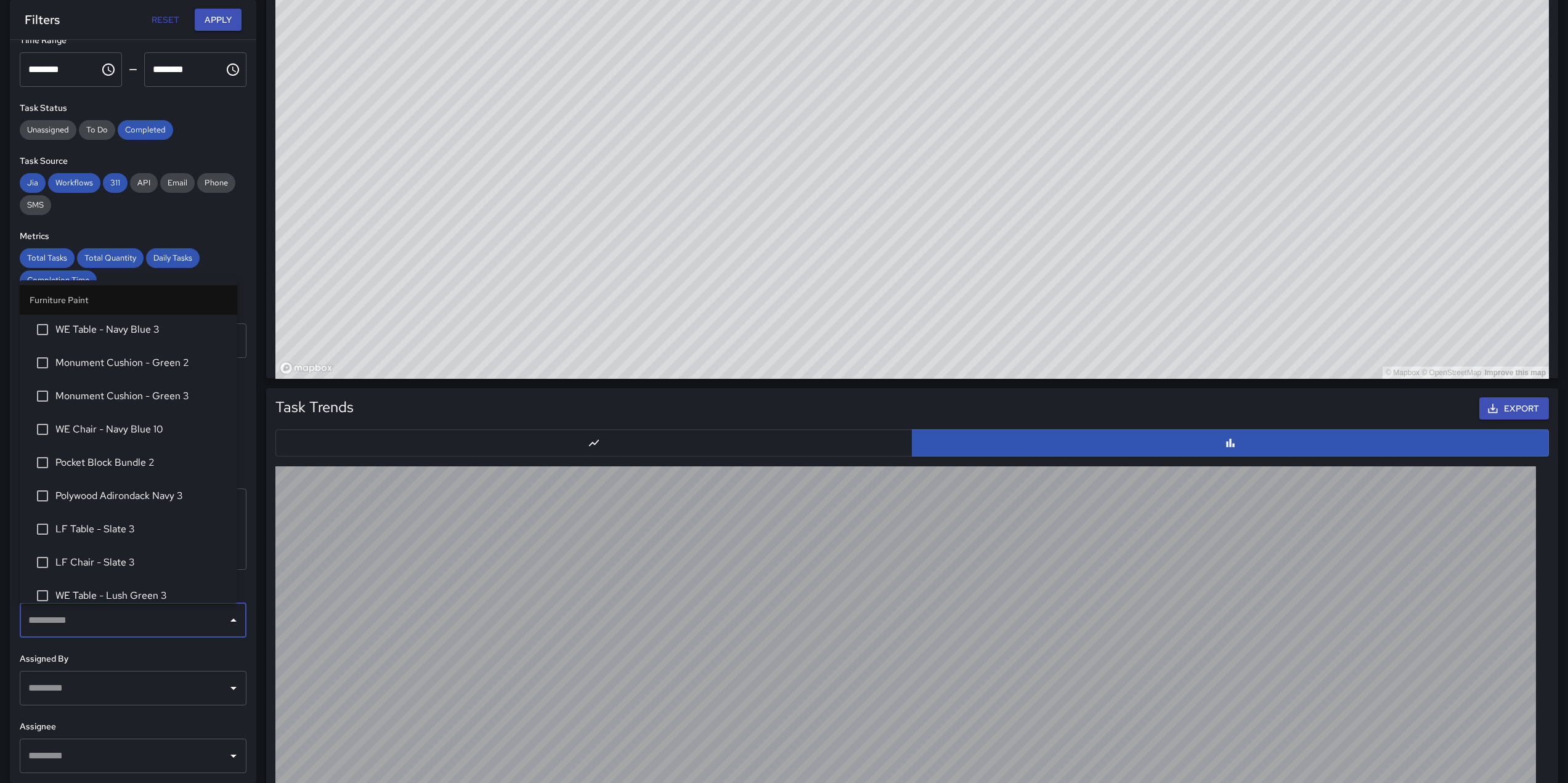
scroll to position [9277, 0]
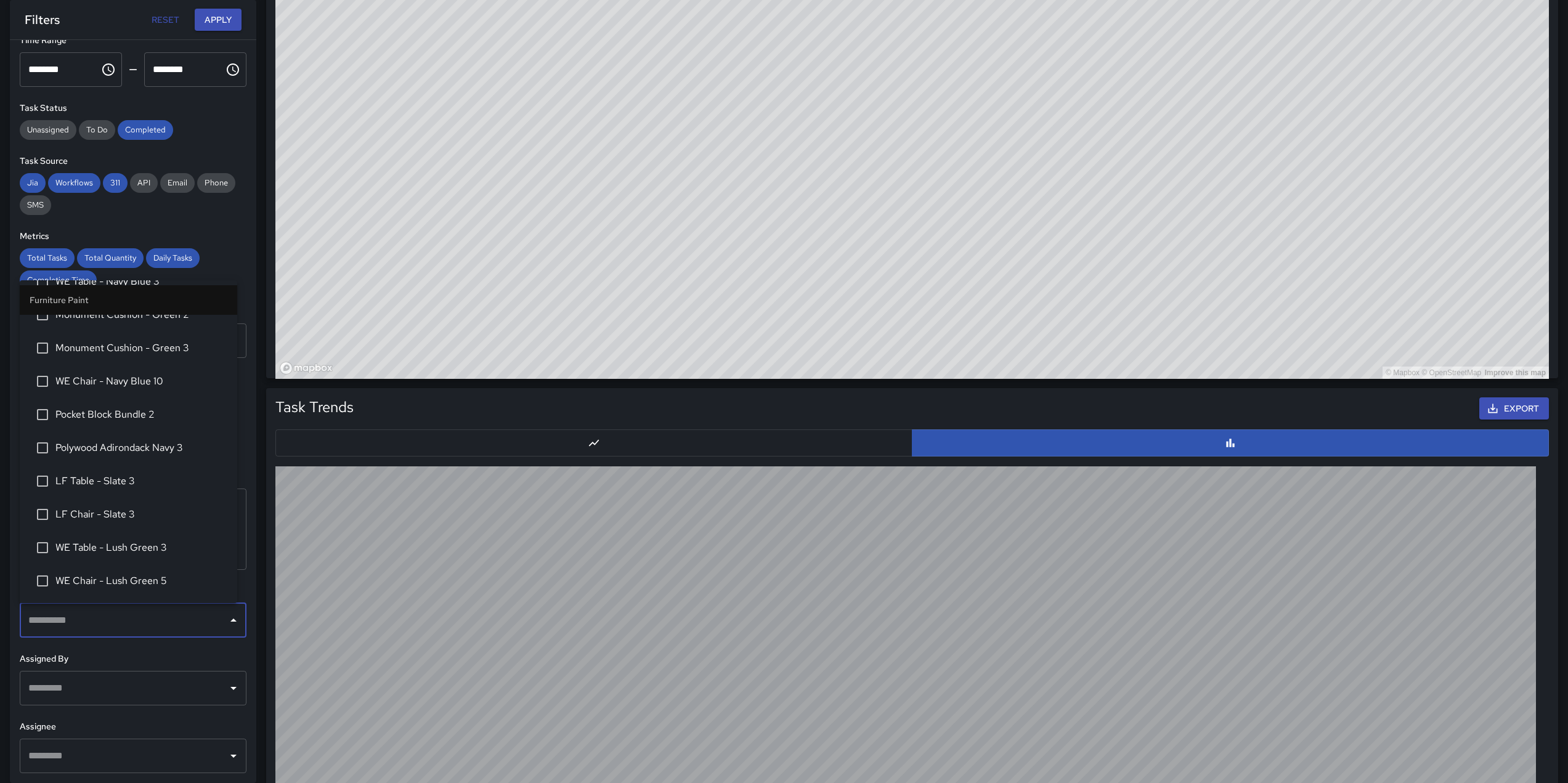
click at [174, 655] on h6 "Assigned By" at bounding box center [133, 658] width 227 height 13
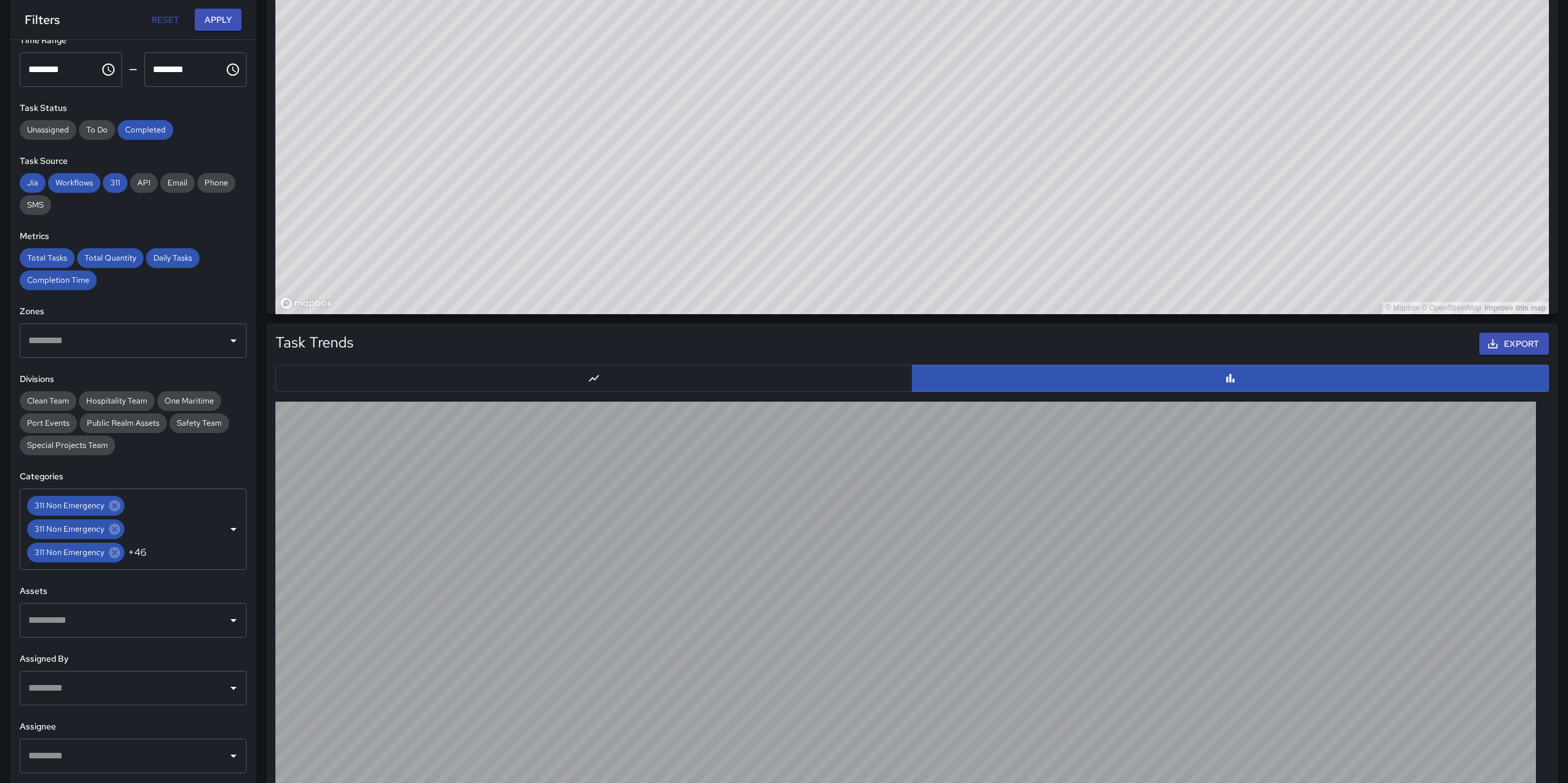
scroll to position [886, 0]
click at [169, 693] on input "text" at bounding box center [123, 688] width 197 height 23
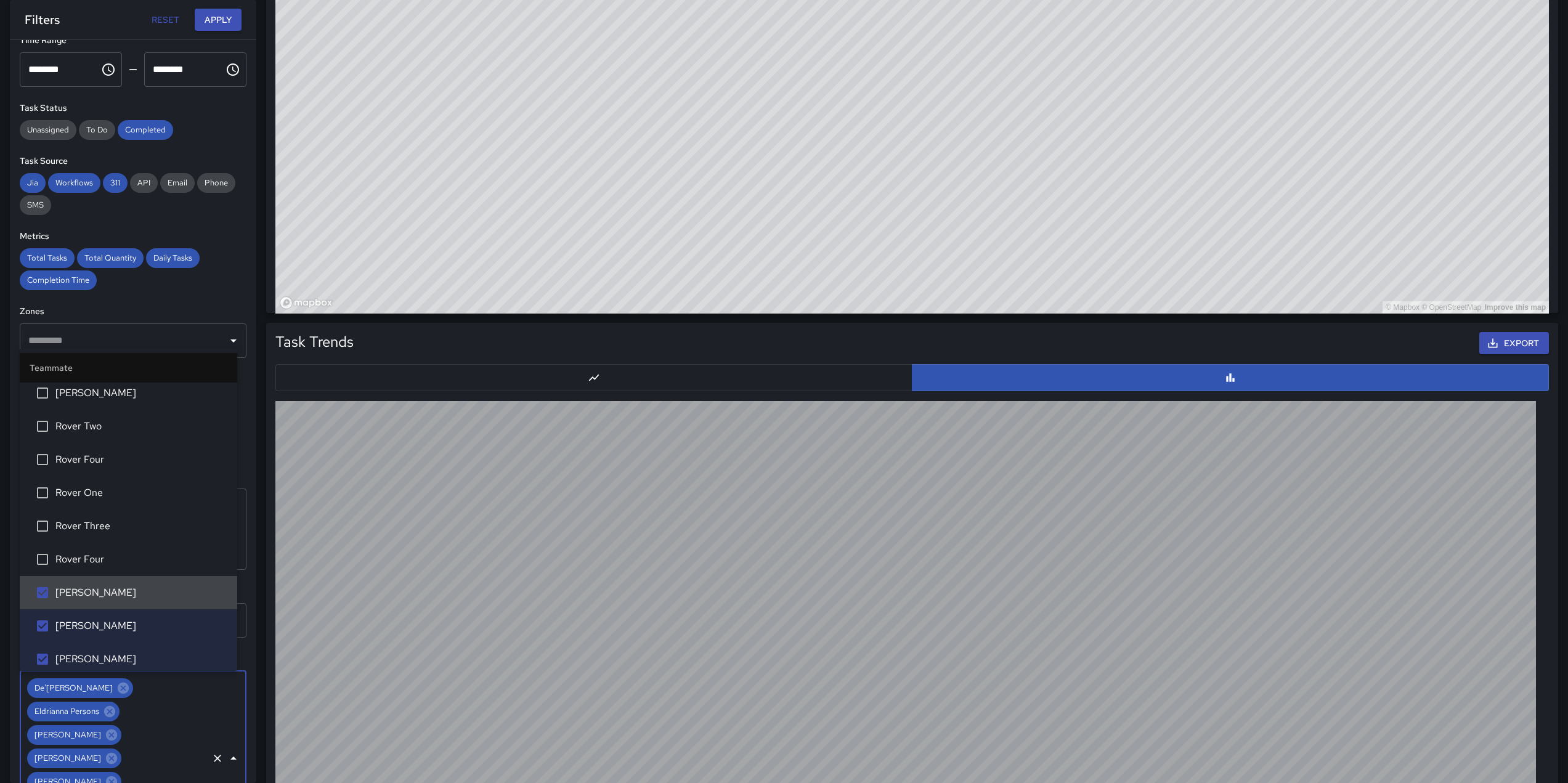
scroll to position [1460, 0]
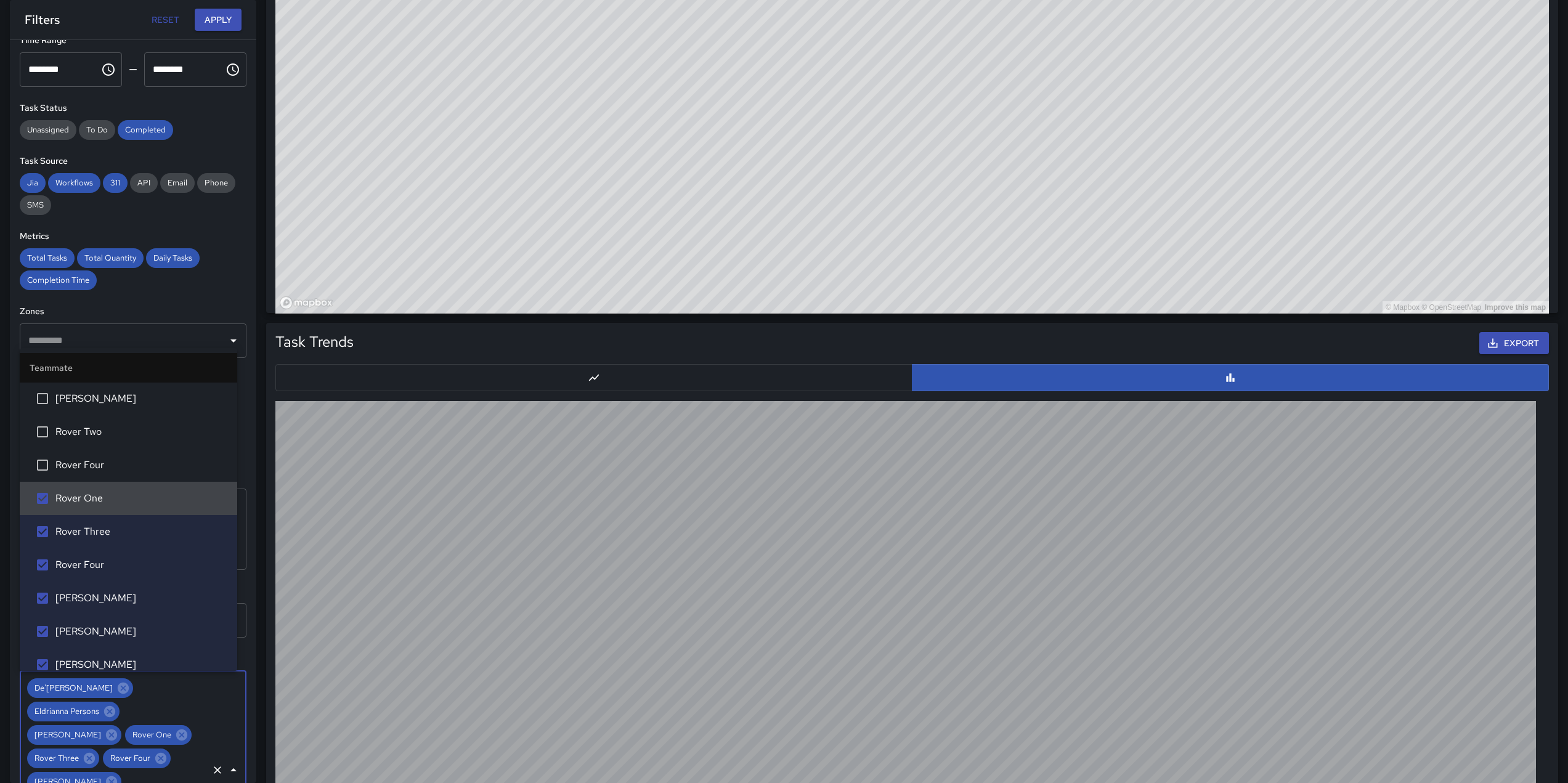
click at [41, 482] on li "Rover One" at bounding box center [128, 498] width 218 height 33
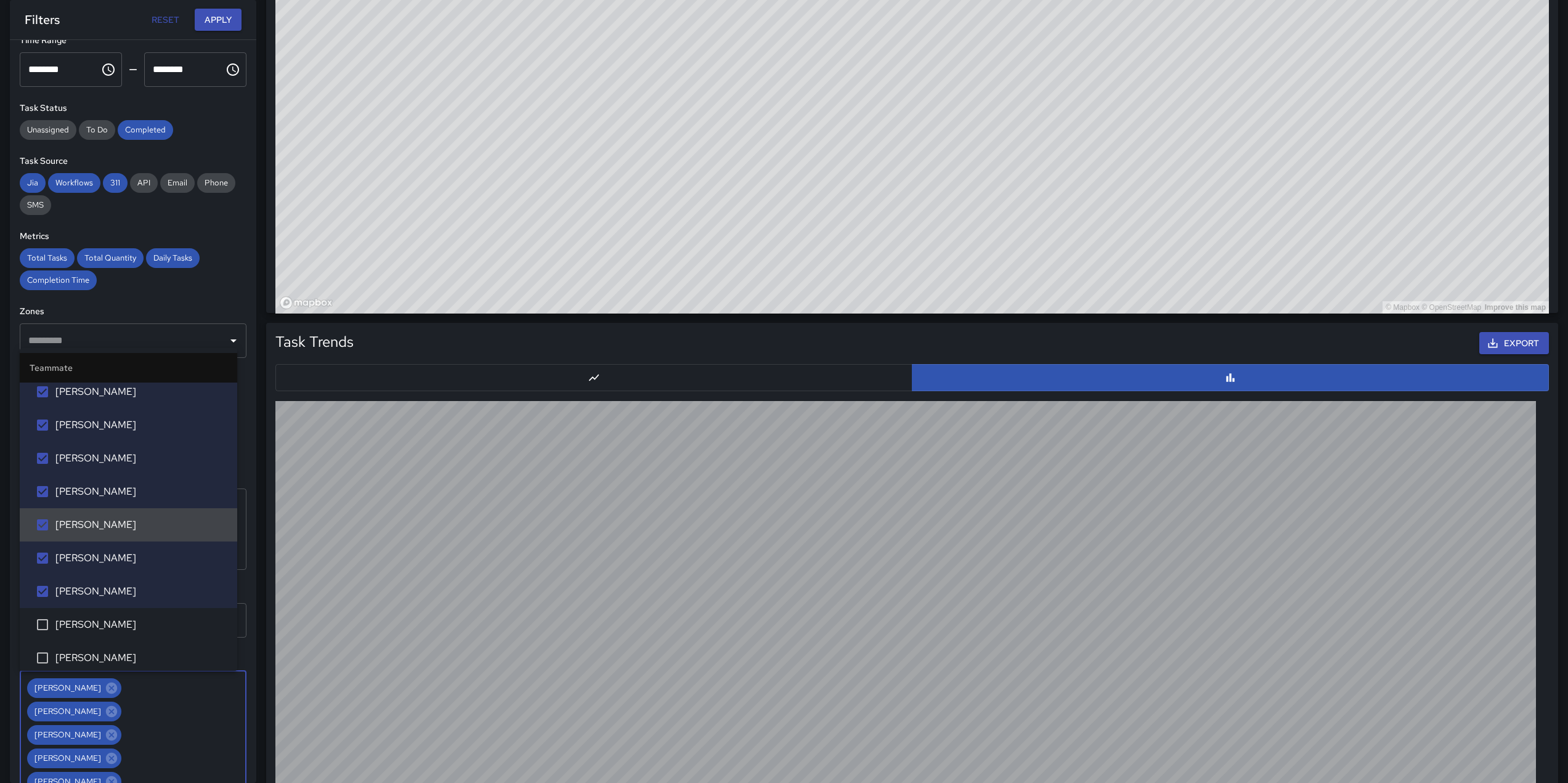
scroll to position [953, 0]
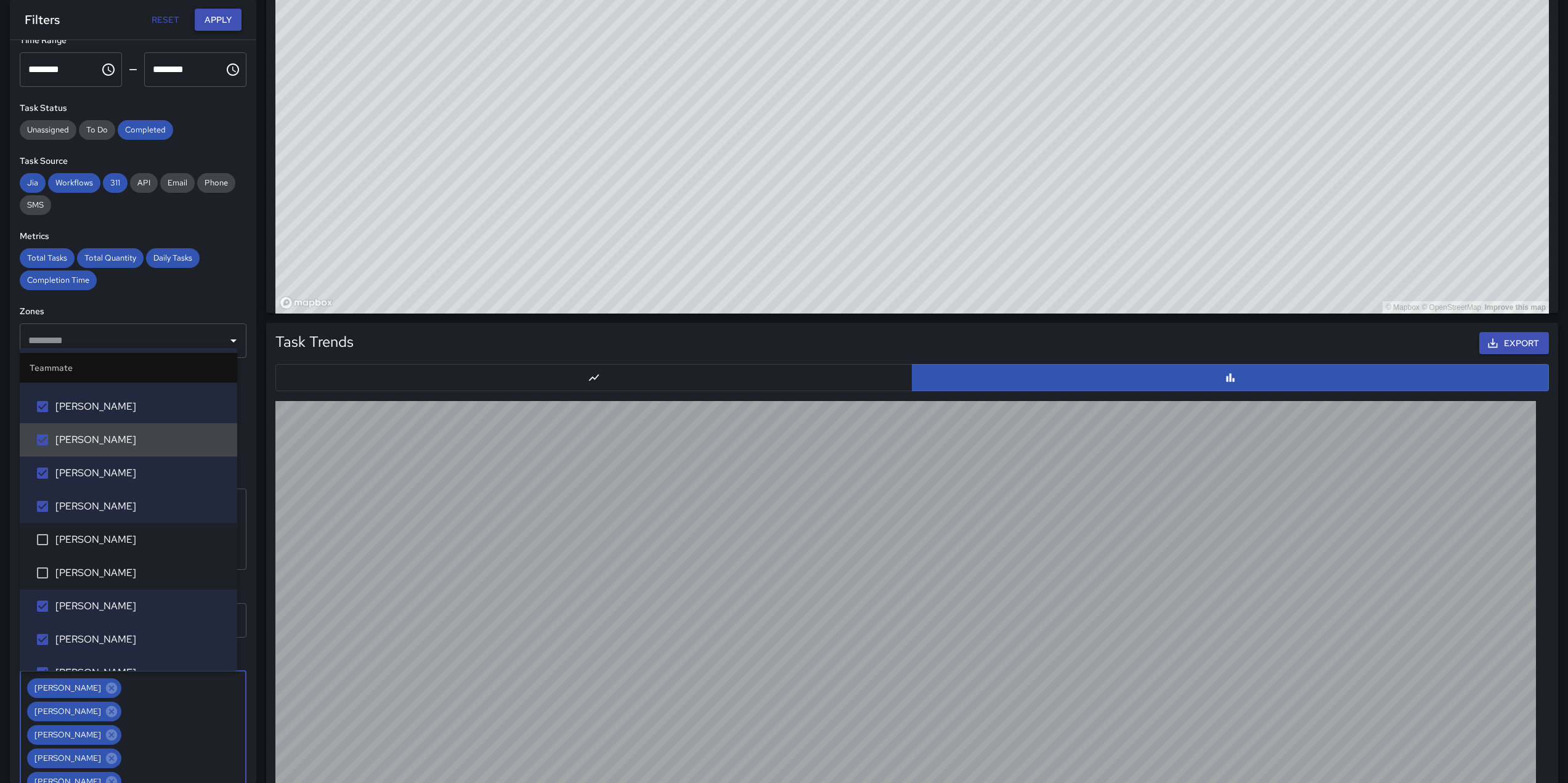
click at [211, 17] on button "Apply" at bounding box center [218, 20] width 47 height 23
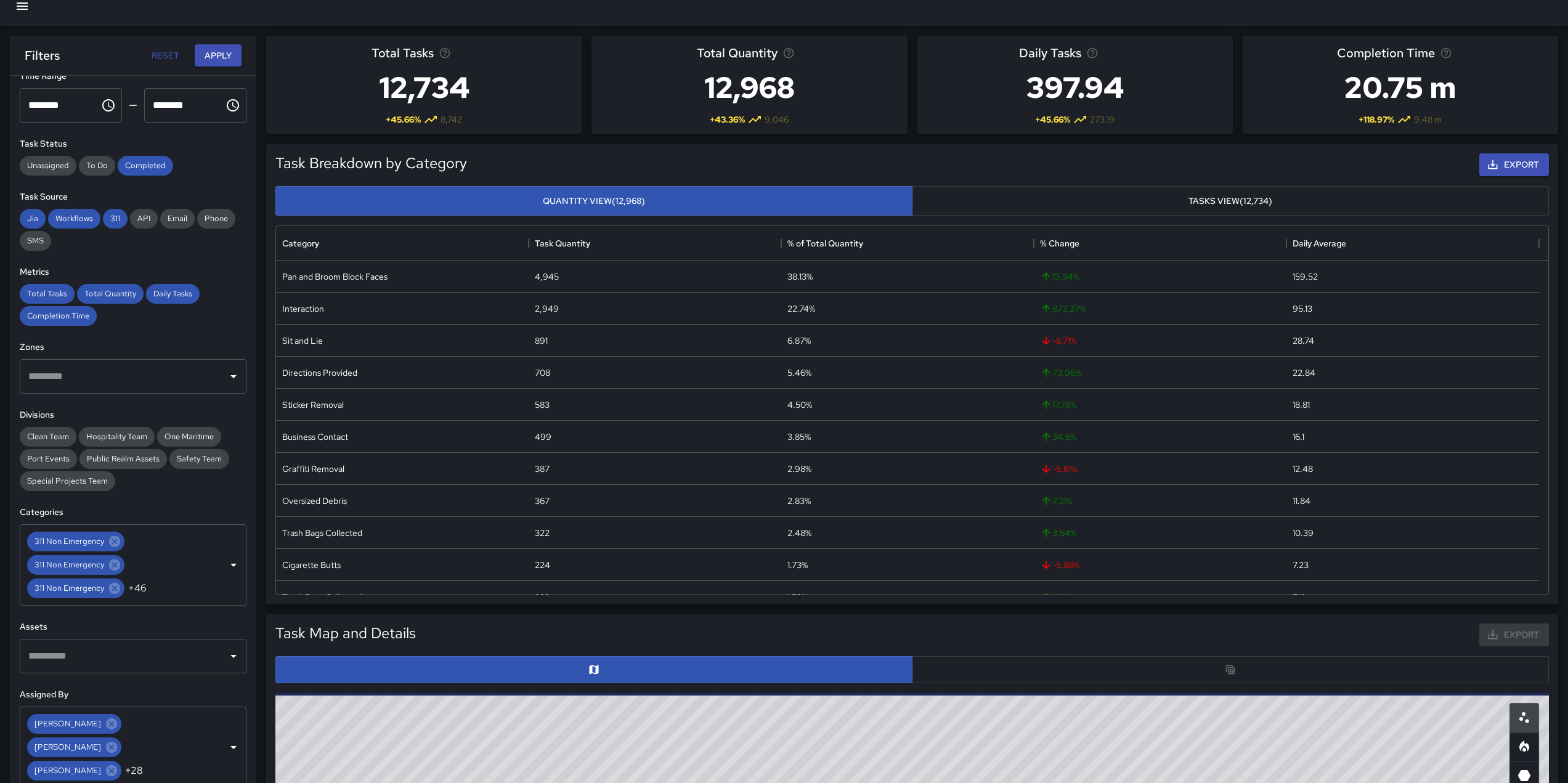
scroll to position [0, 0]
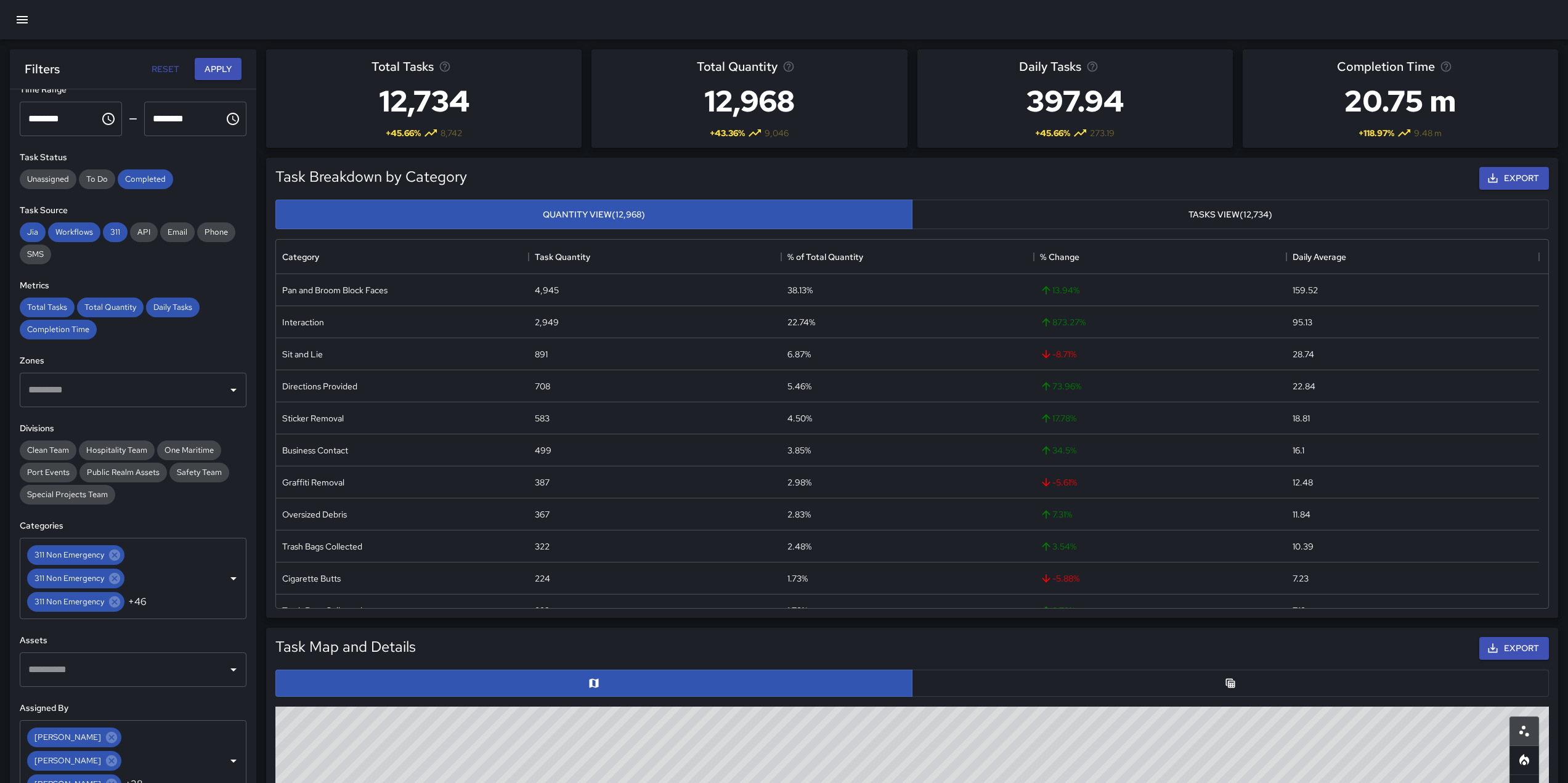
click at [155, 74] on button "Reset" at bounding box center [164, 69] width 39 height 23
type input "**********"
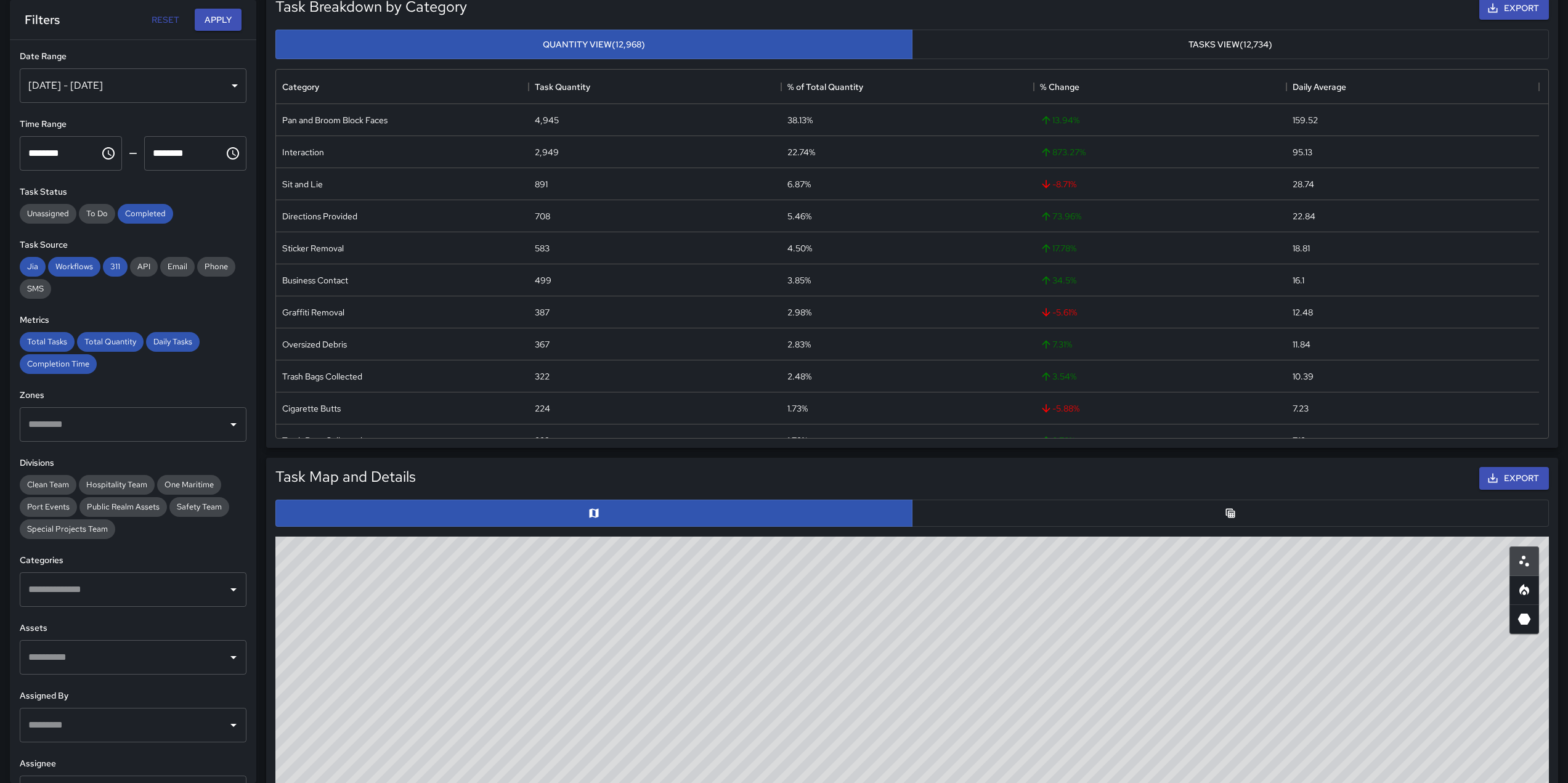
click at [205, 87] on div "[DATE] - [DATE]" at bounding box center [133, 86] width 227 height 35
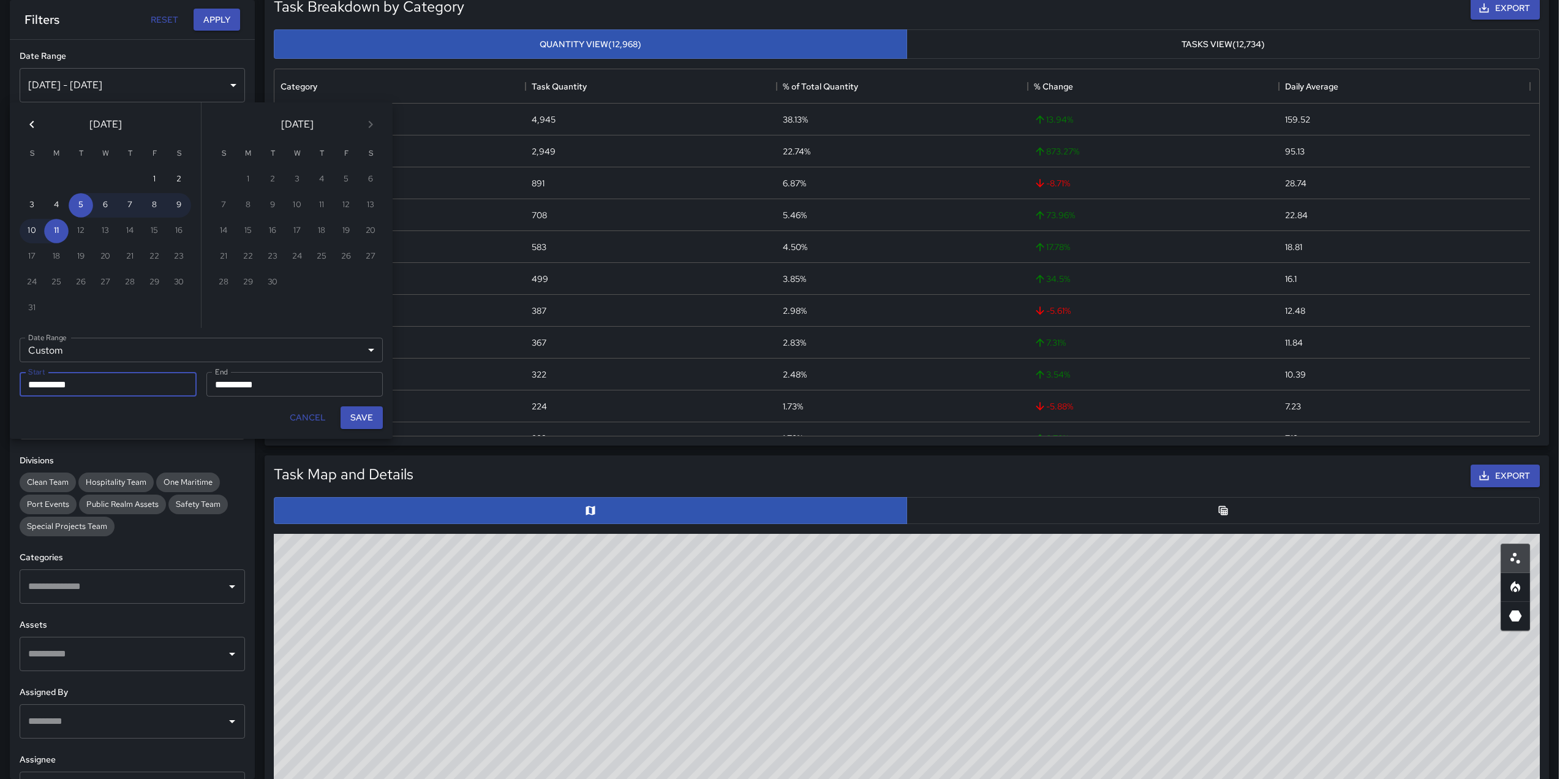
click at [32, 123] on icon "Previous month" at bounding box center [31, 125] width 4 height 8
click at [82, 174] on button "1" at bounding box center [80, 179] width 24 height 24
type input "**********"
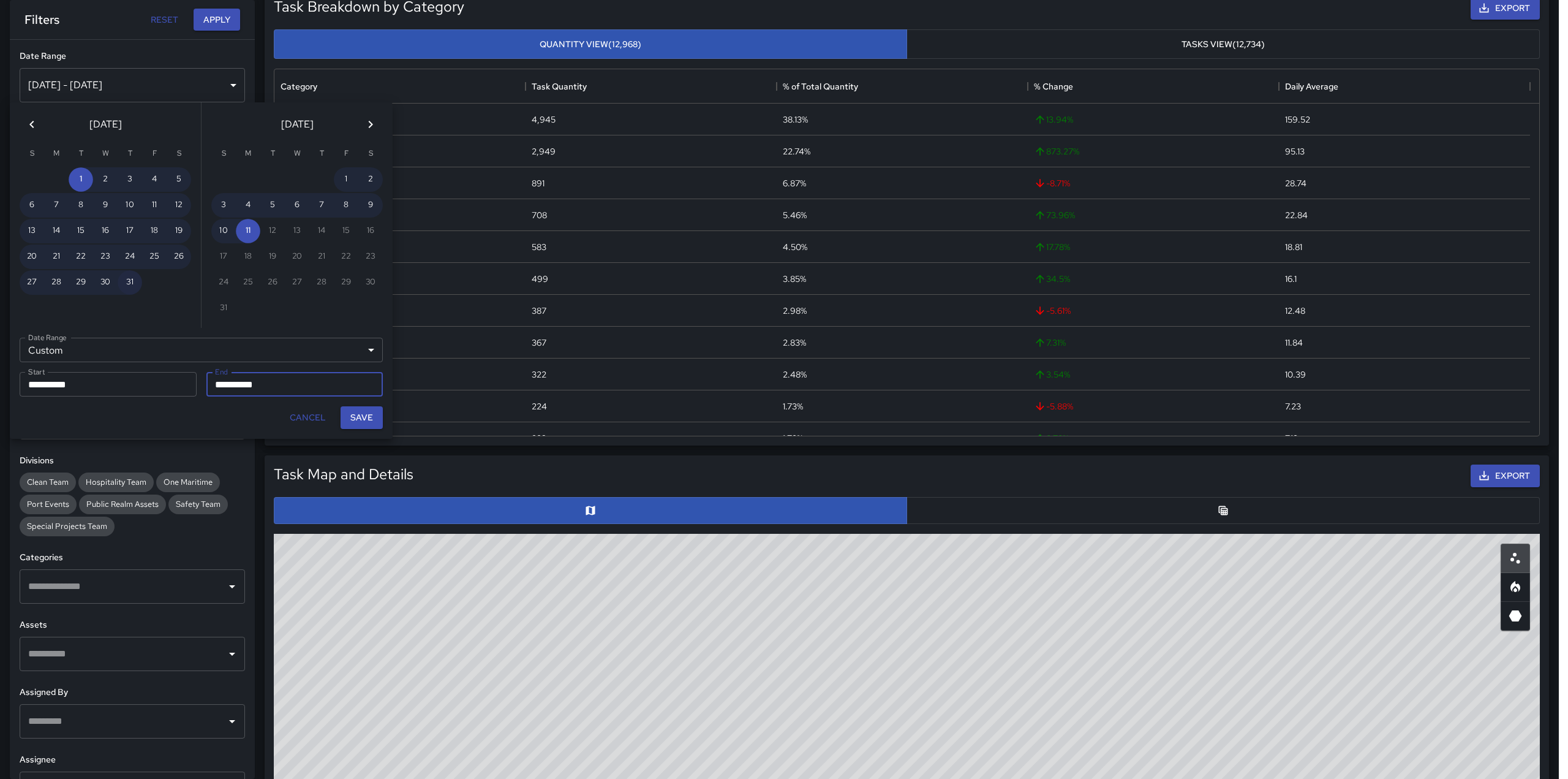
click at [128, 287] on button "31" at bounding box center [130, 282] width 24 height 24
type input "**********"
click at [371, 416] on button "Save" at bounding box center [362, 418] width 42 height 23
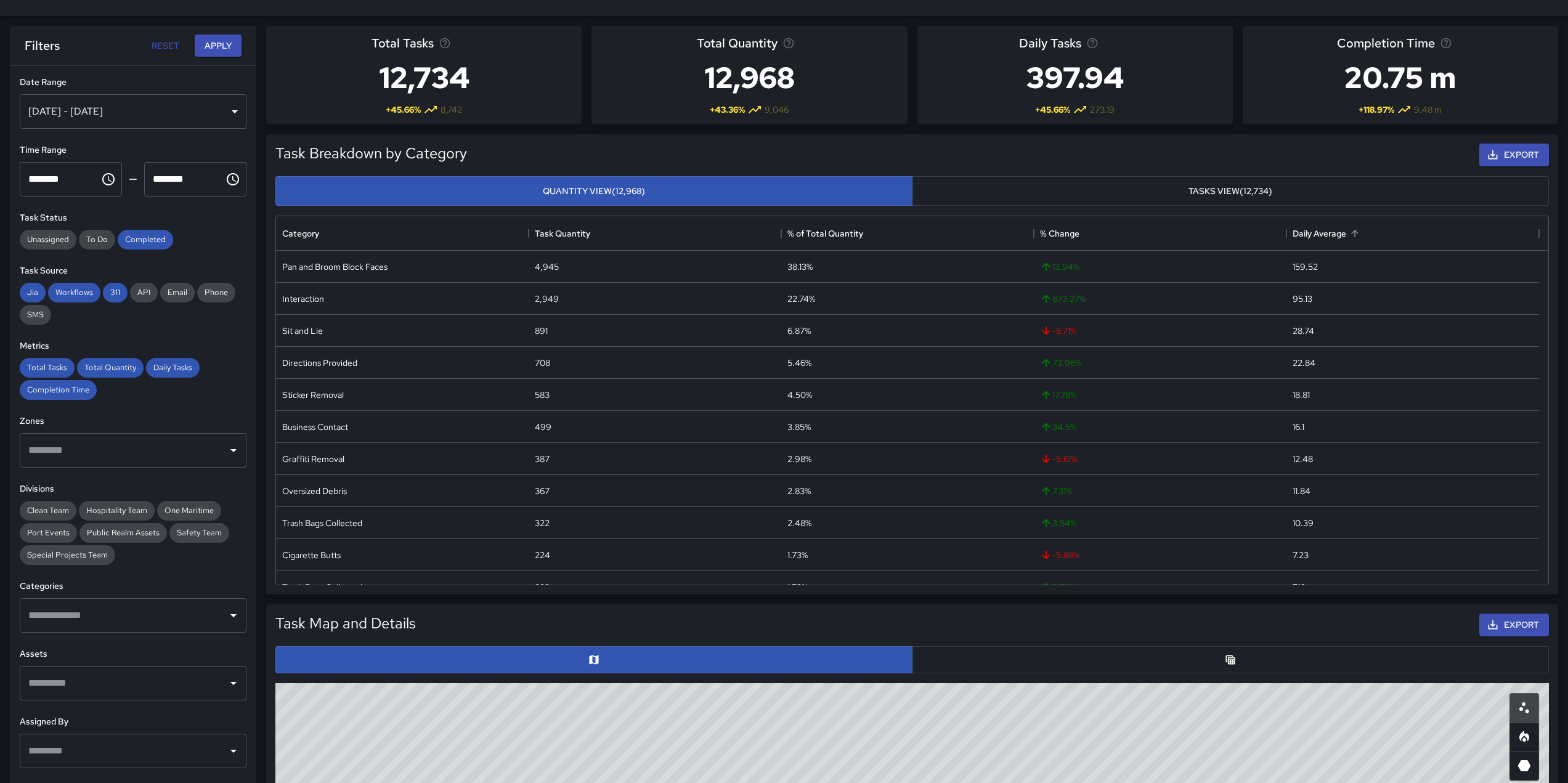
scroll to position [1, 0]
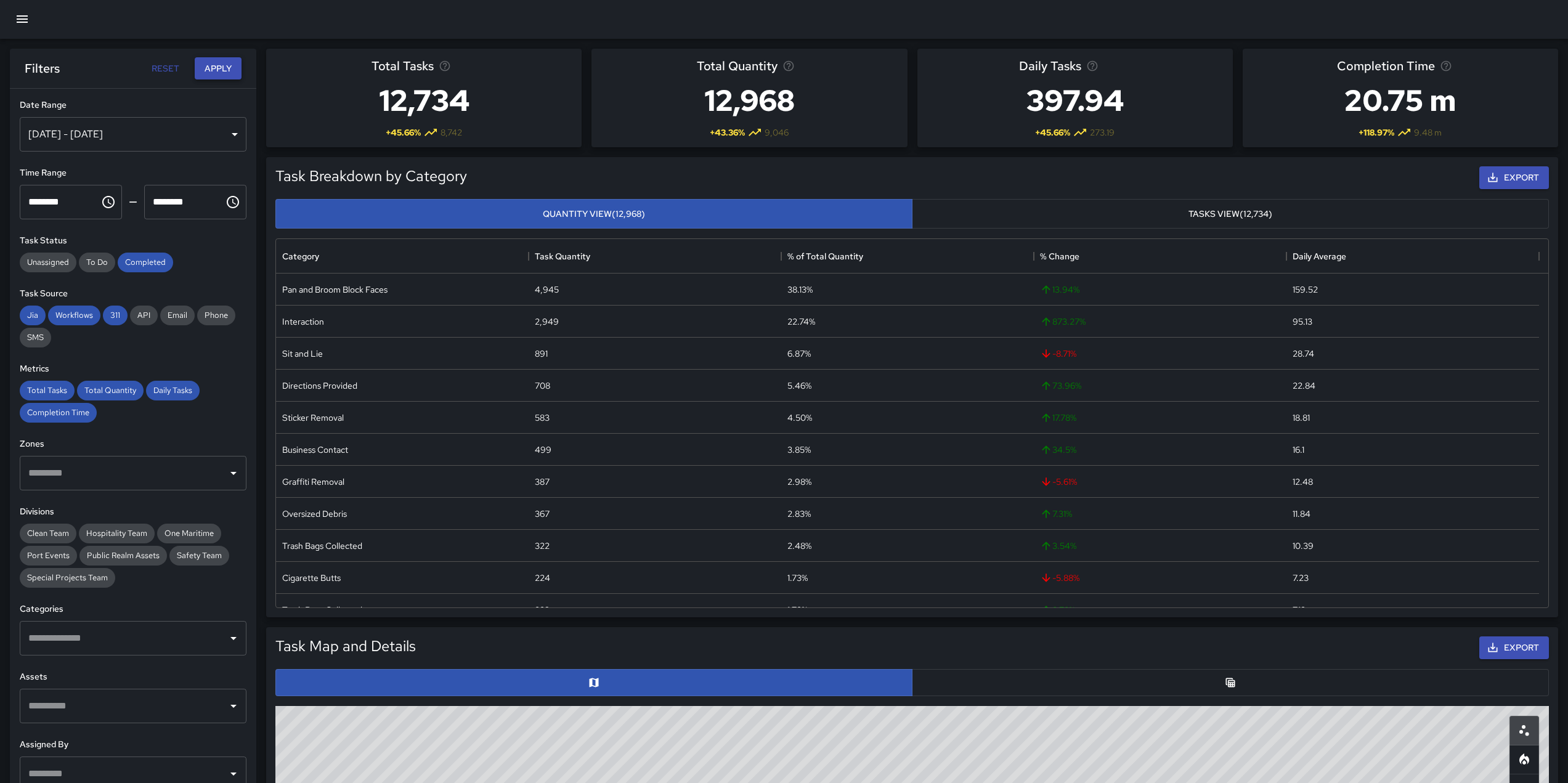
click at [222, 78] on button "Apply" at bounding box center [218, 69] width 47 height 23
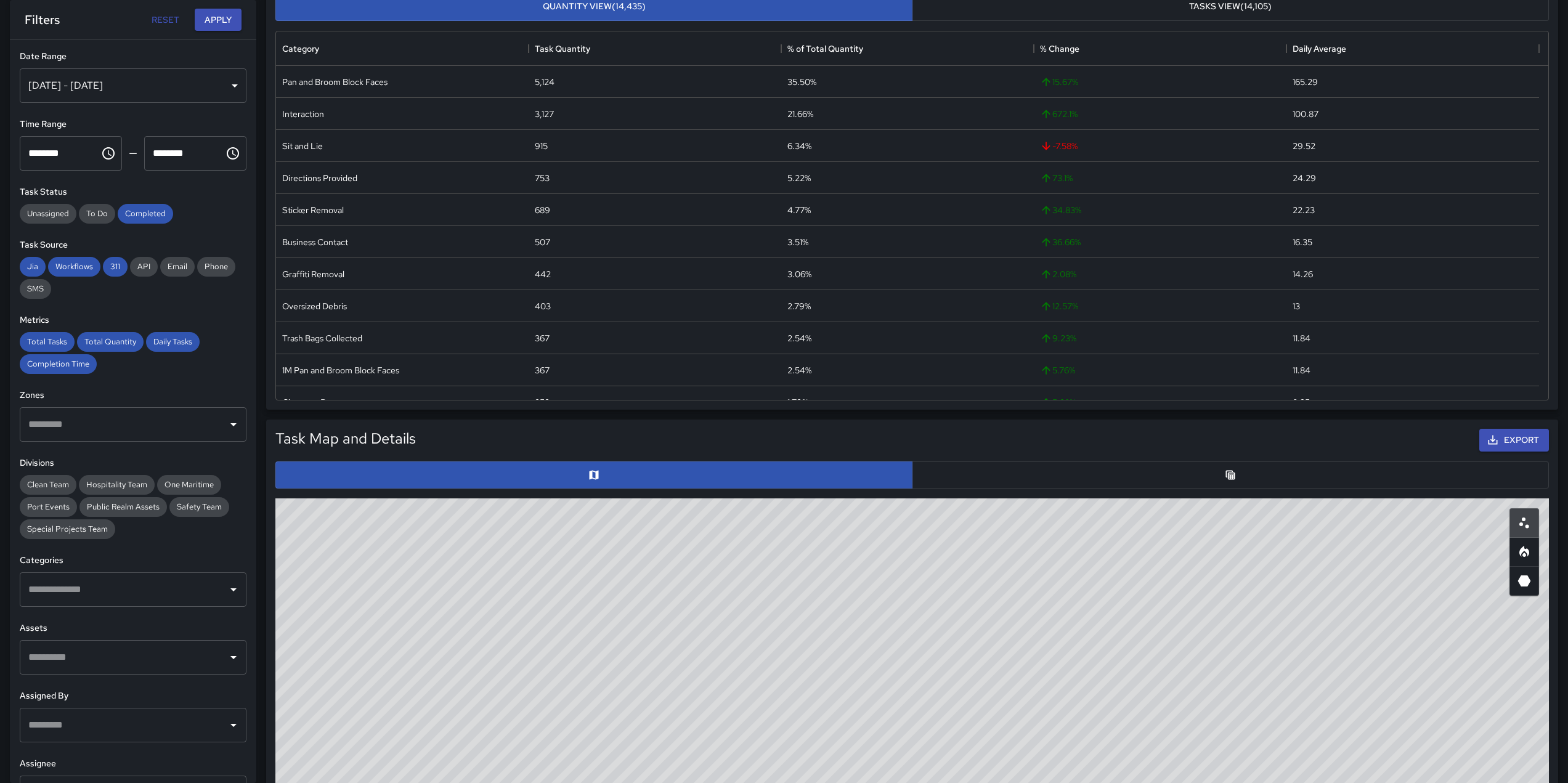
scroll to position [0, 0]
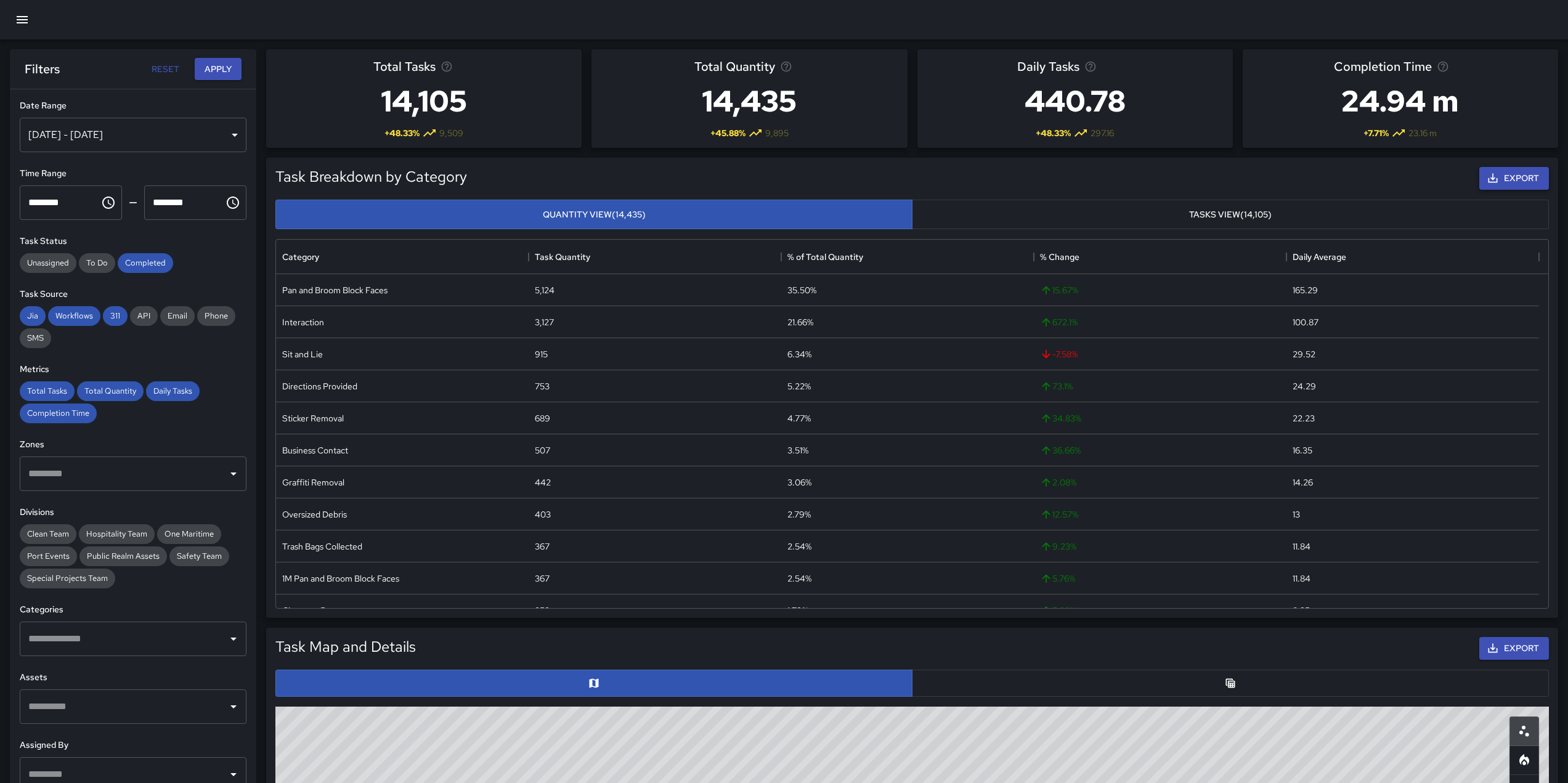
click at [1514, 187] on button "Export" at bounding box center [1514, 178] width 69 height 23
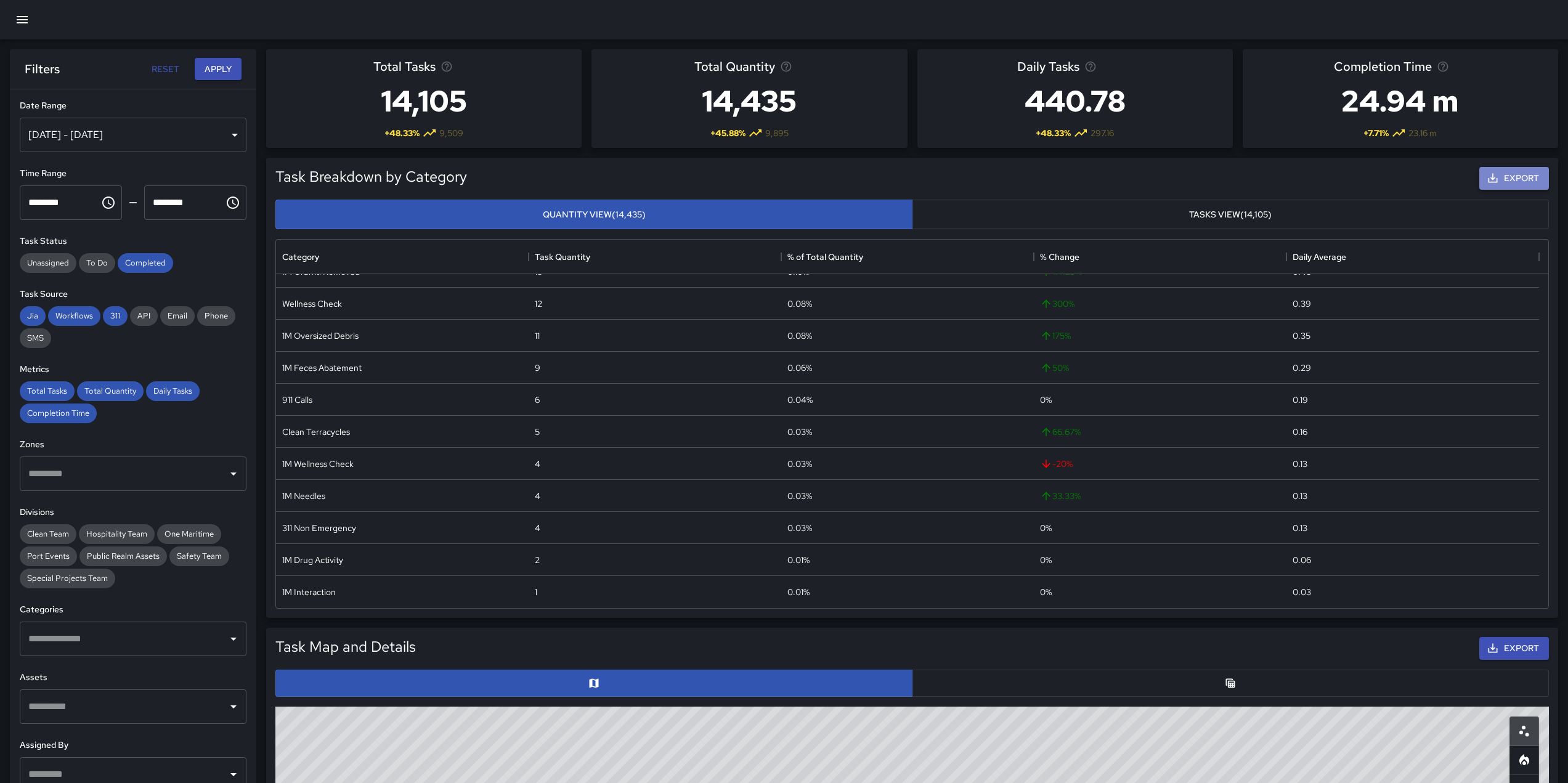
click at [1513, 184] on button "Export" at bounding box center [1514, 178] width 69 height 23
drag, startPoint x: 1475, startPoint y: 26, endPoint x: 1244, endPoint y: 146, distance: 260.3
click at [1244, 146] on div "Completion Time 24.94 m + 7.71 % 23.16 m" at bounding box center [1400, 99] width 315 height 99
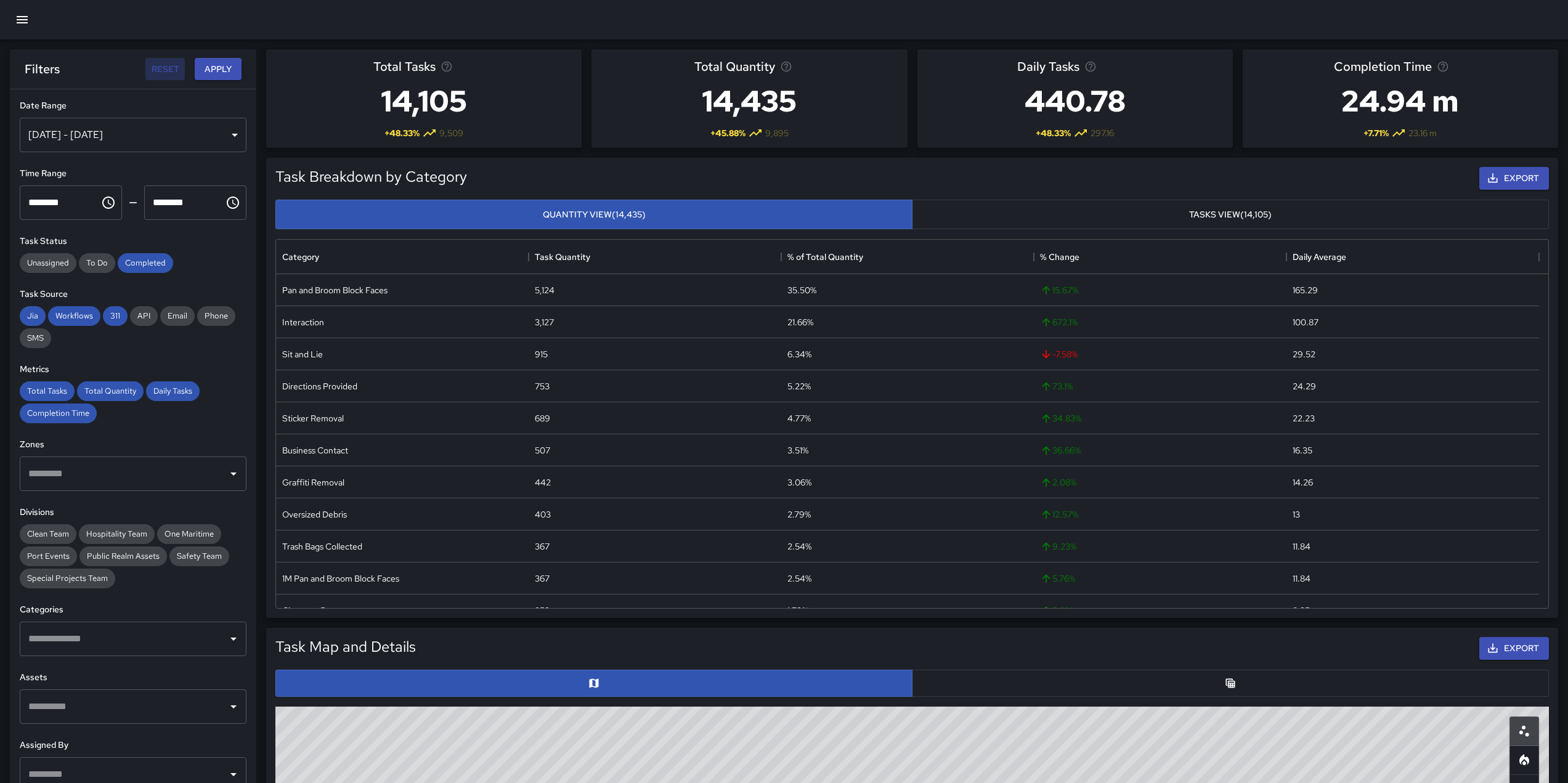
click at [175, 70] on button "Reset" at bounding box center [164, 69] width 39 height 23
type input "**********"
click at [175, 70] on button "Reset" at bounding box center [164, 69] width 39 height 23
click at [172, 133] on div "[DATE] - [DATE]" at bounding box center [133, 135] width 227 height 35
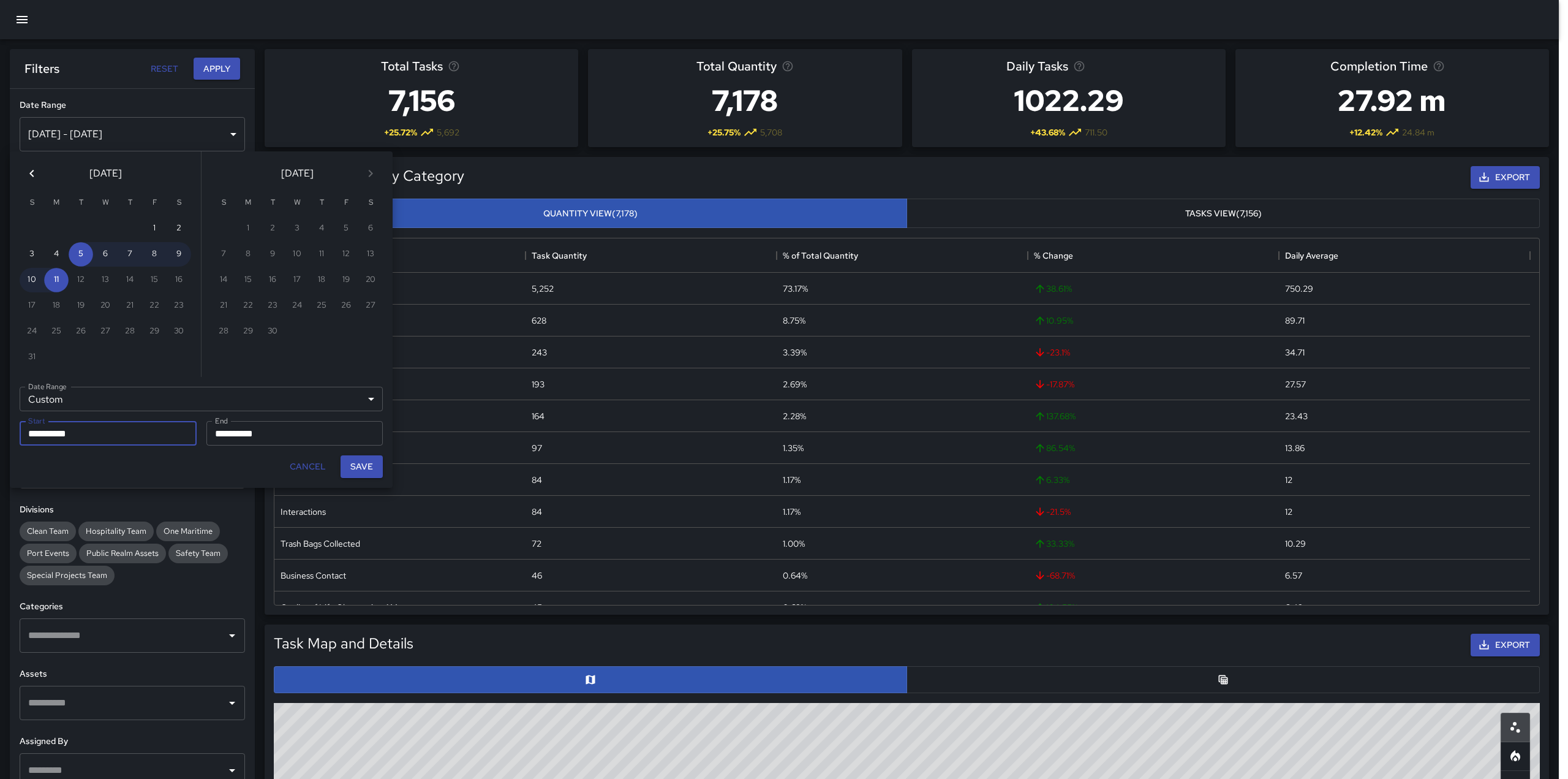
click at [28, 173] on icon "Previous month" at bounding box center [31, 173] width 15 height 15
click at [82, 227] on button "1" at bounding box center [80, 229] width 24 height 24
type input "**********"
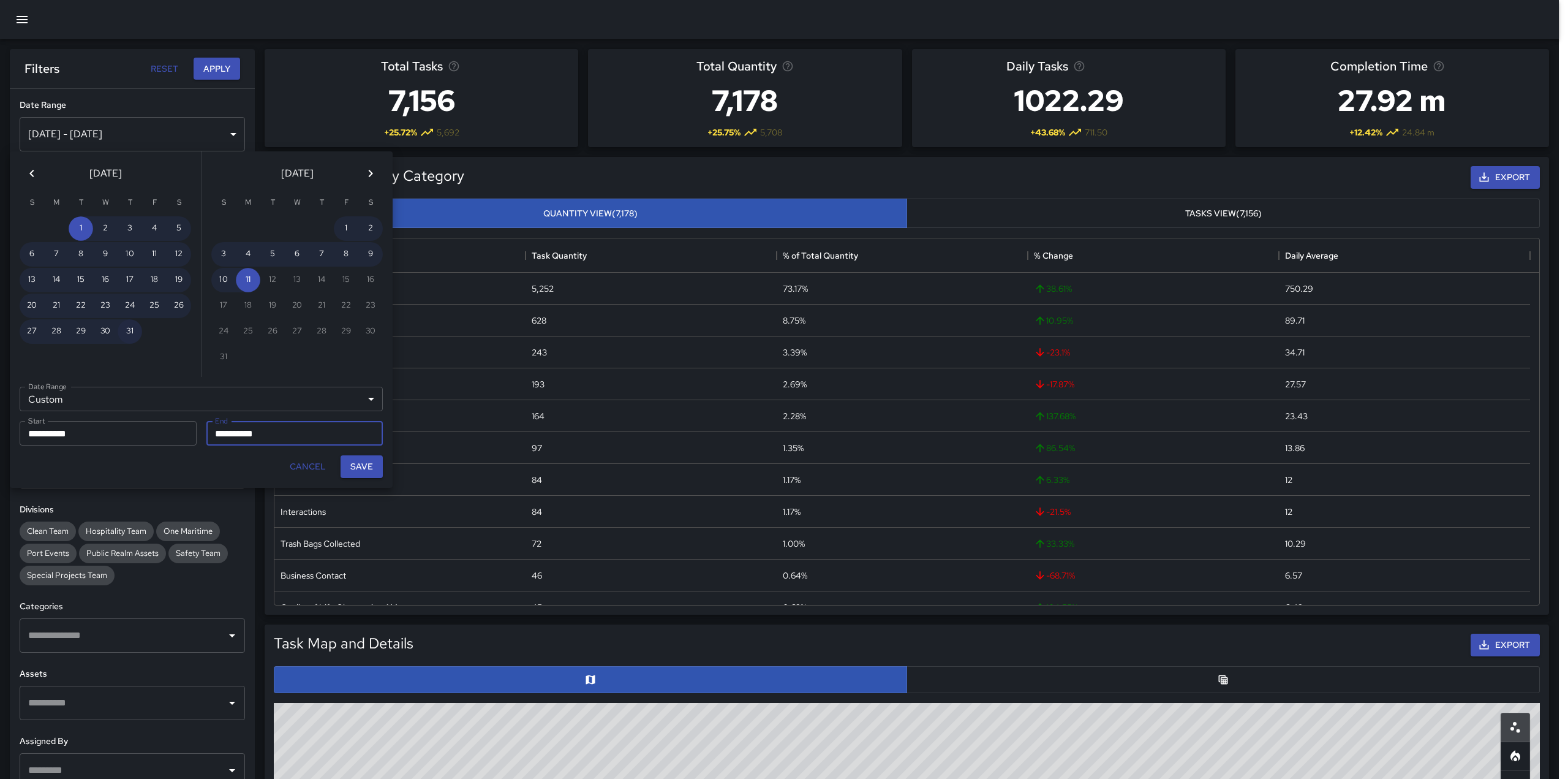
click at [129, 328] on button "31" at bounding box center [130, 331] width 24 height 24
type input "**********"
click at [362, 465] on button "Save" at bounding box center [362, 467] width 42 height 23
type input "**********"
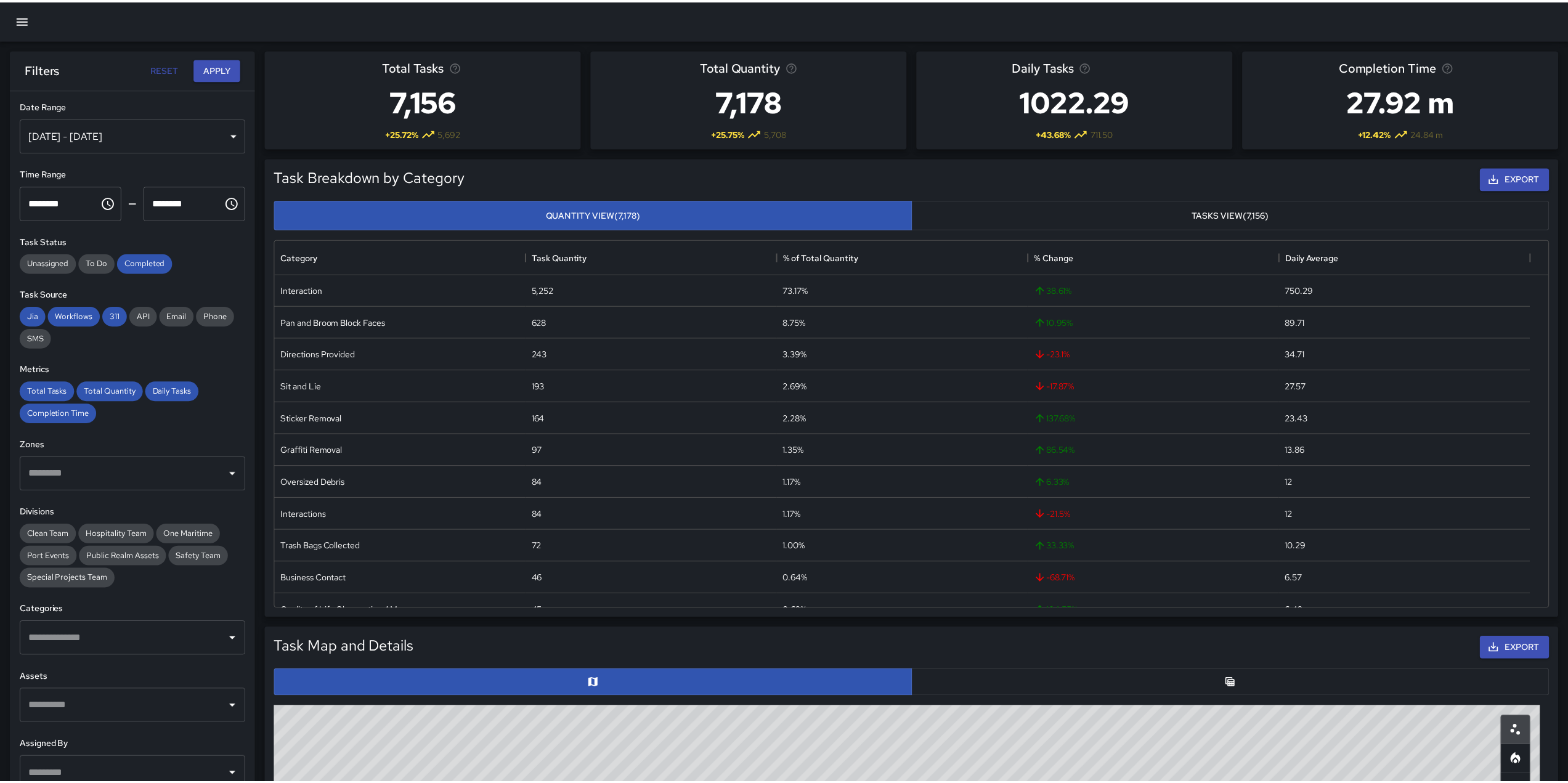
scroll to position [10, 10]
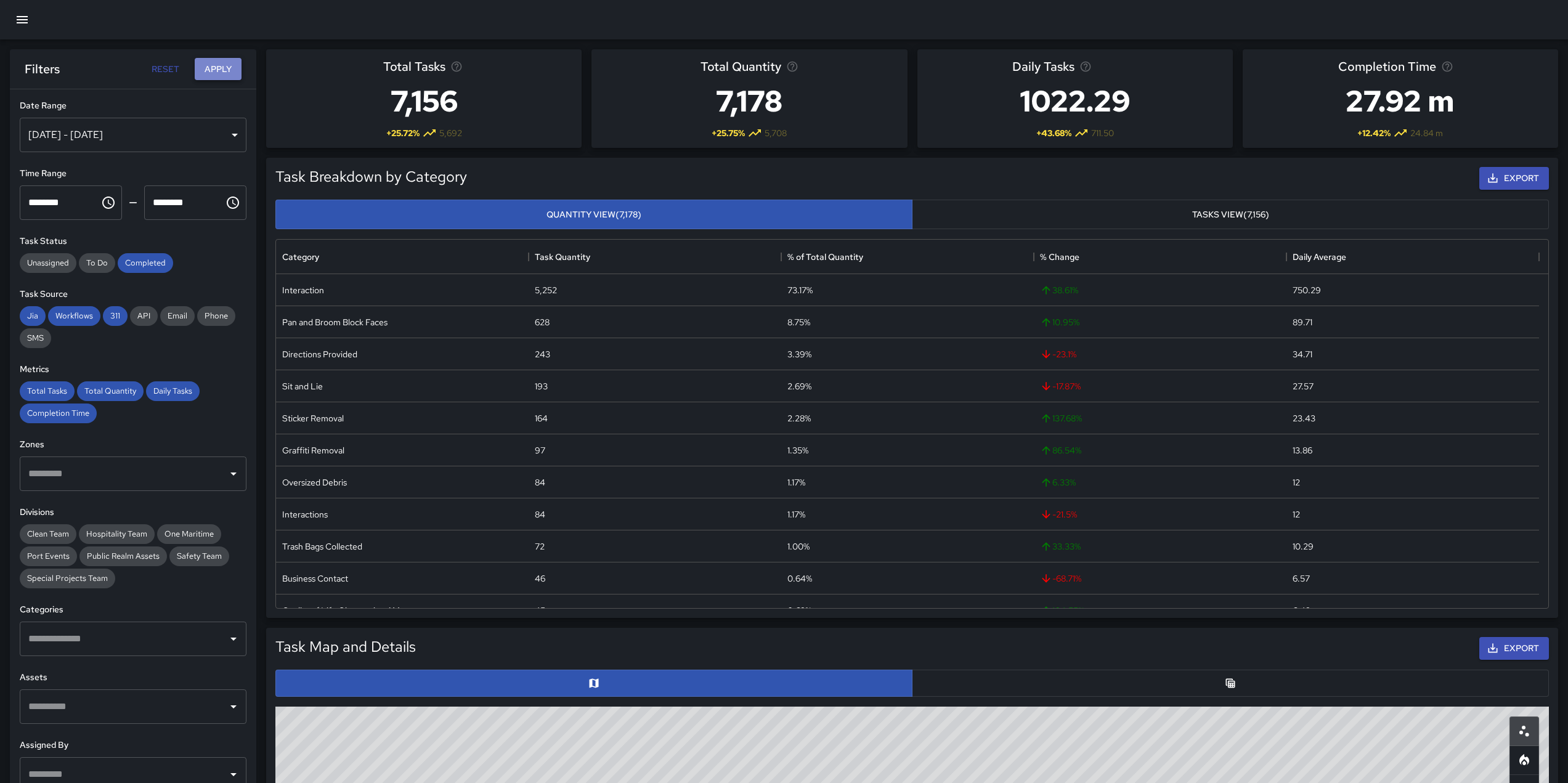
click at [221, 69] on button "Apply" at bounding box center [218, 69] width 47 height 23
click at [1205, 219] on button "Tasks View (14,105)" at bounding box center [1230, 214] width 637 height 30
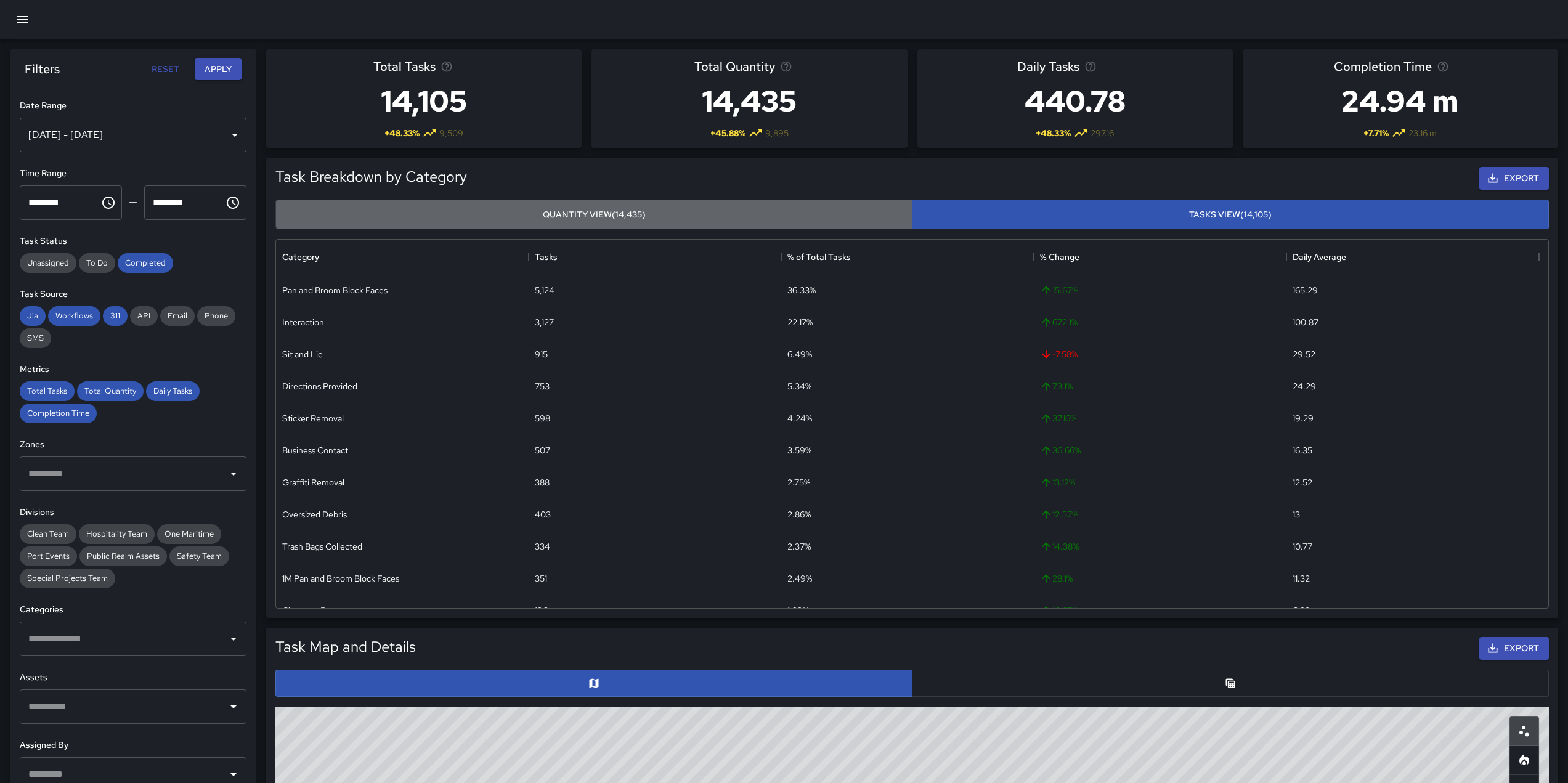
click at [645, 218] on button "Quantity View (14,435)" at bounding box center [594, 214] width 637 height 30
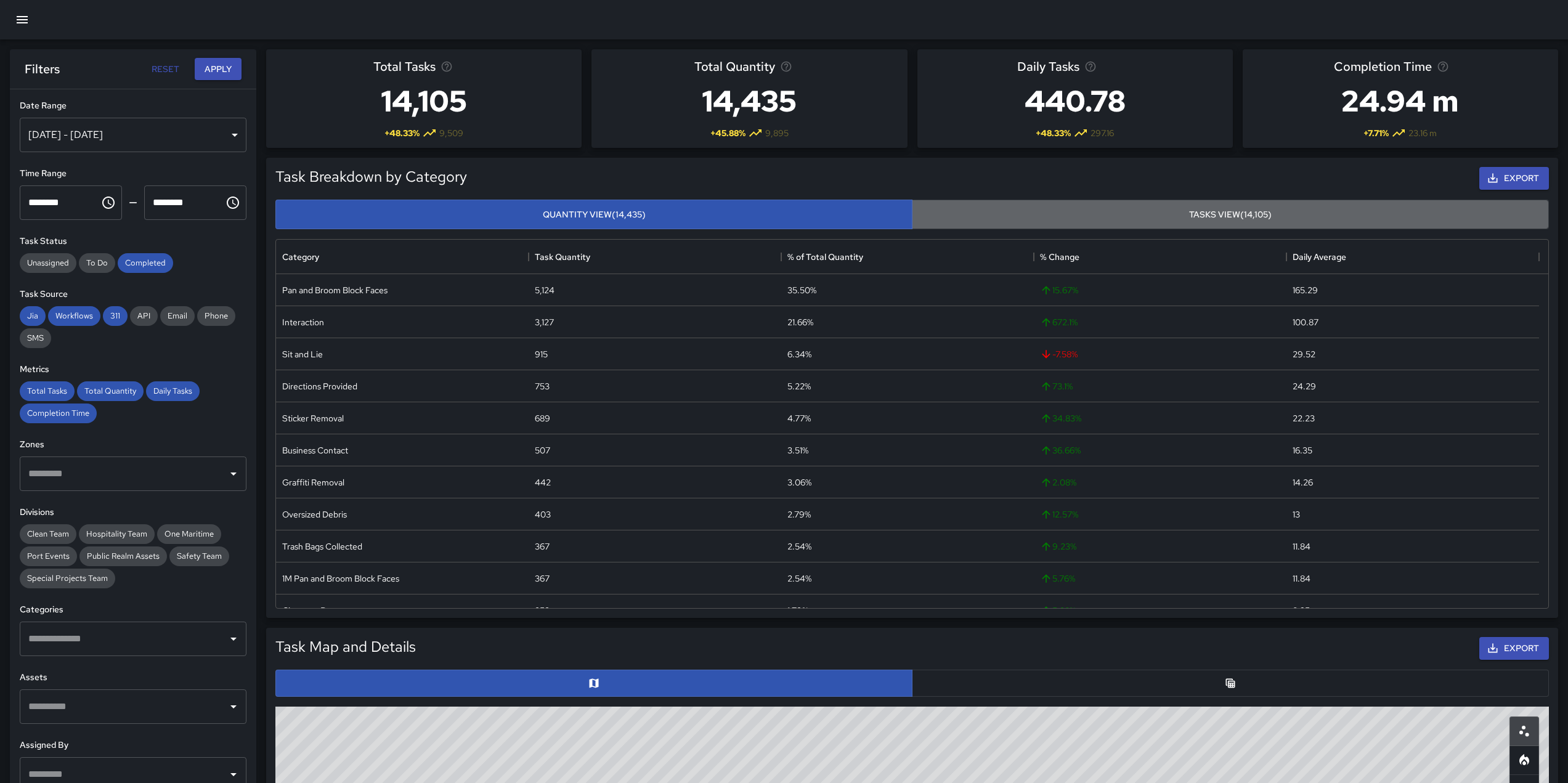
click at [1195, 211] on button "Tasks View (14,105)" at bounding box center [1230, 214] width 637 height 30
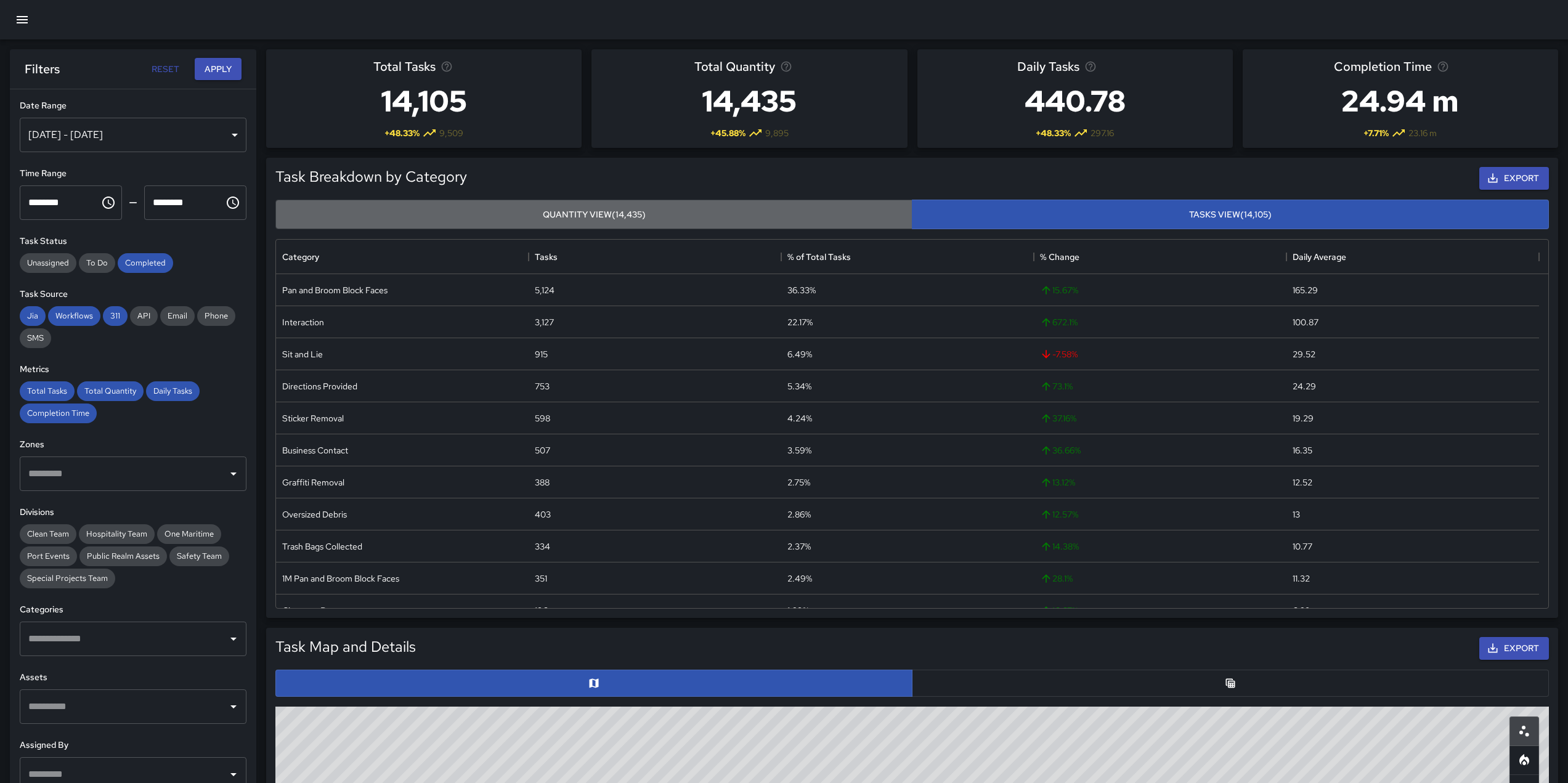
click at [578, 221] on button "Quantity View (14,435)" at bounding box center [594, 214] width 637 height 30
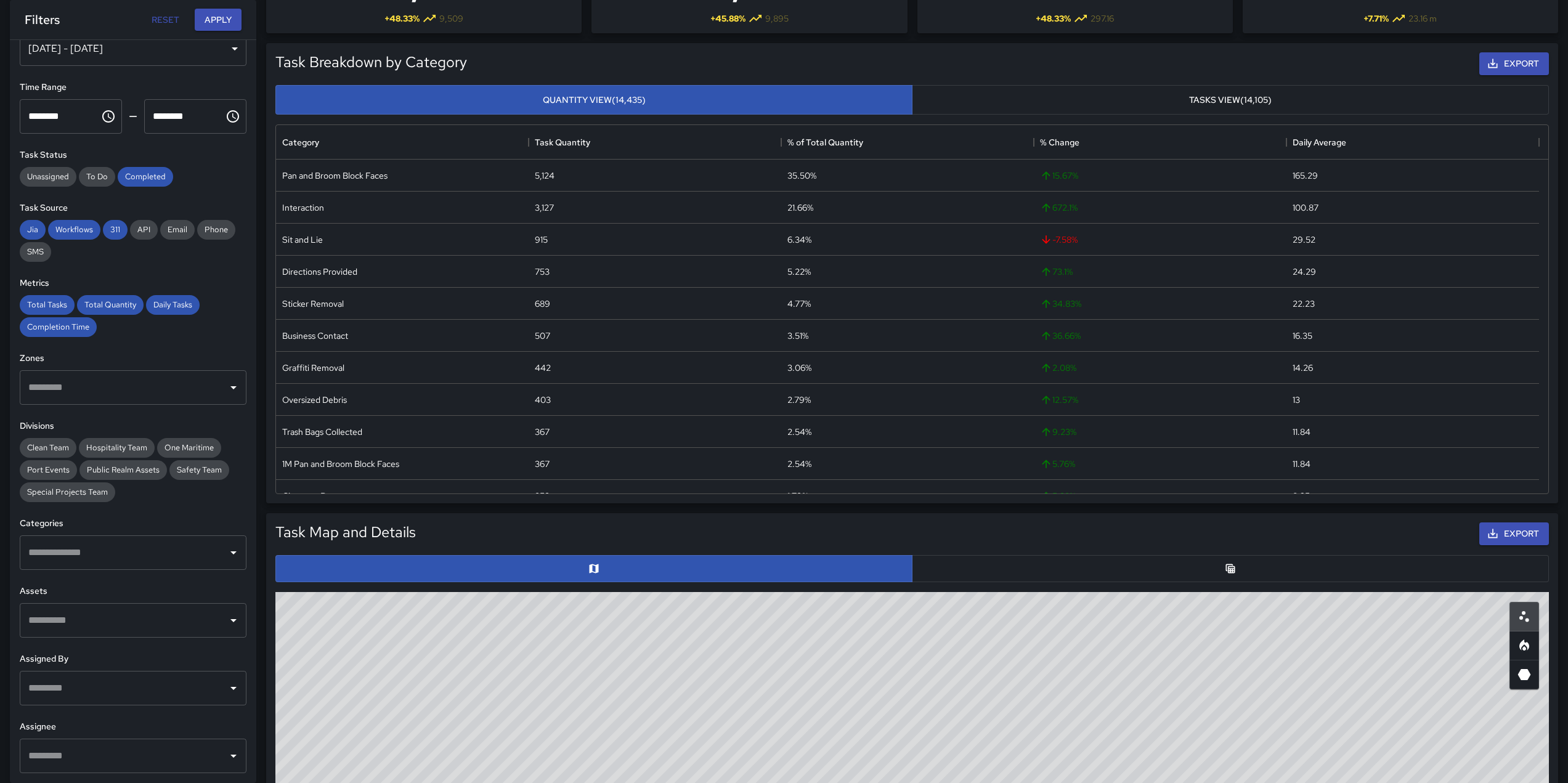
scroll to position [0, 0]
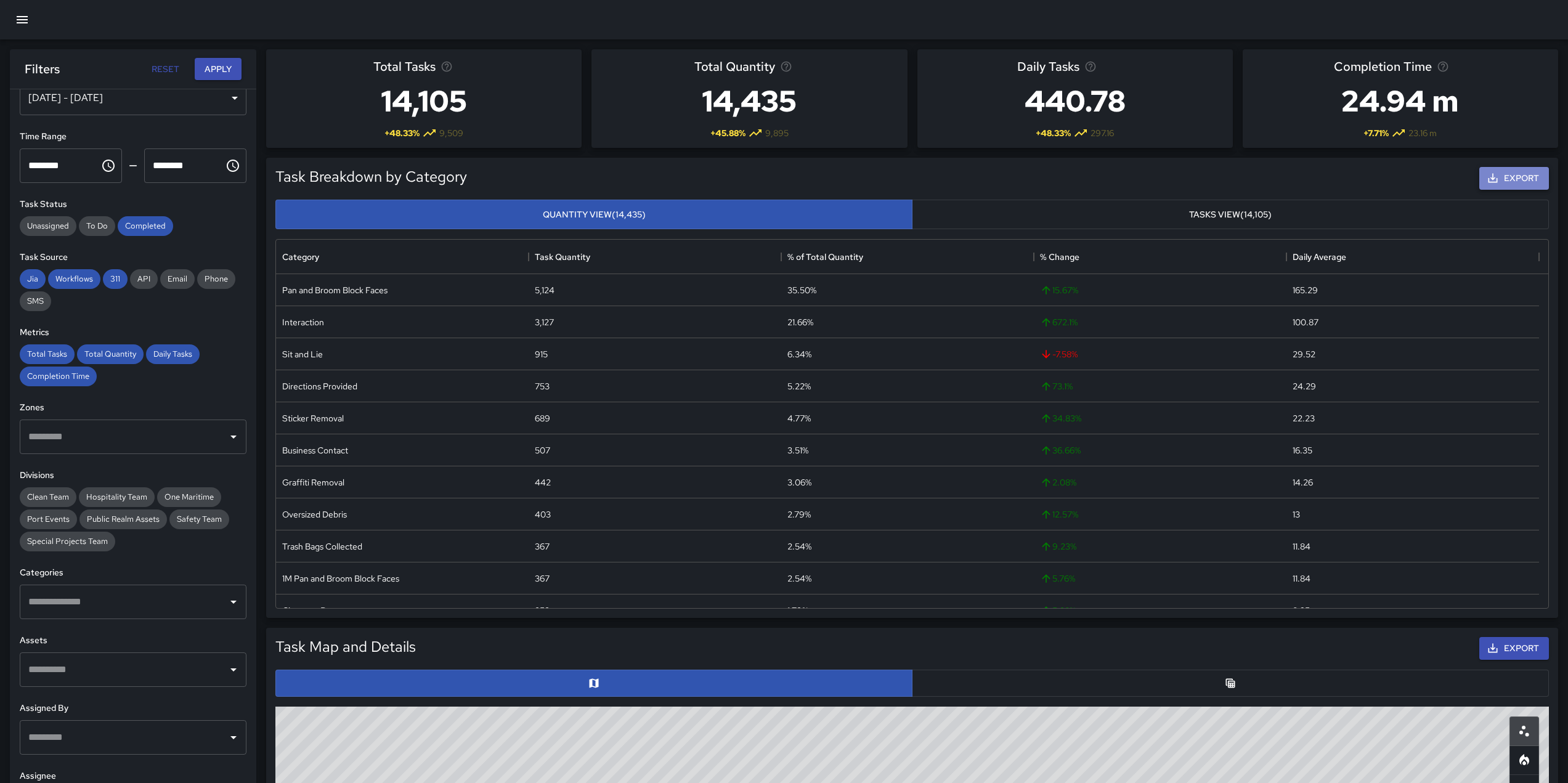
click at [1502, 185] on button "Export" at bounding box center [1514, 178] width 69 height 23
click at [1108, 175] on div "Export" at bounding box center [1010, 178] width 1082 height 28
click at [22, 21] on icon "button" at bounding box center [22, 20] width 11 height 8
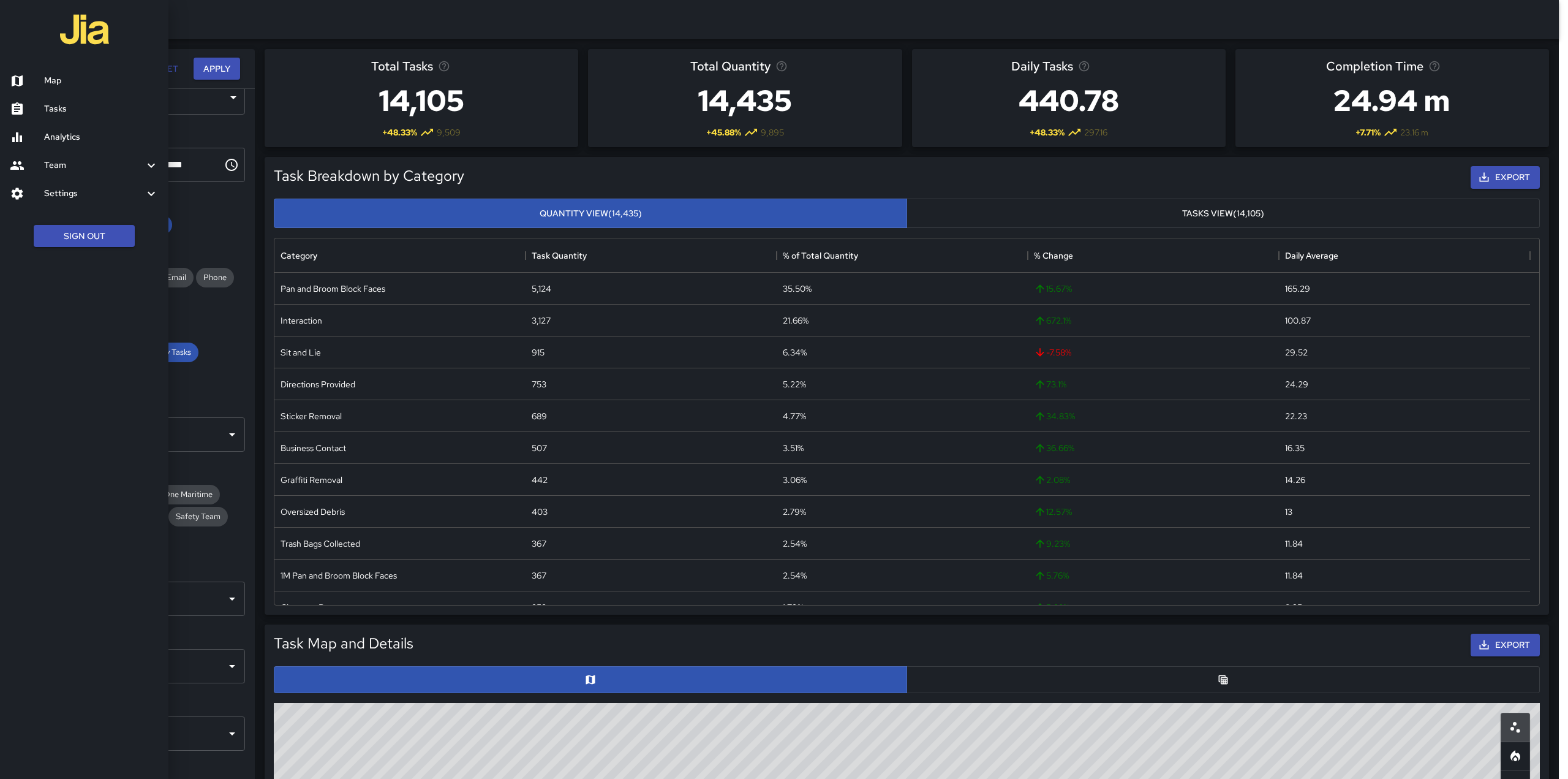
click at [151, 194] on icon at bounding box center [151, 193] width 15 height 15
click at [1012, 158] on div at bounding box center [784, 390] width 1568 height 779
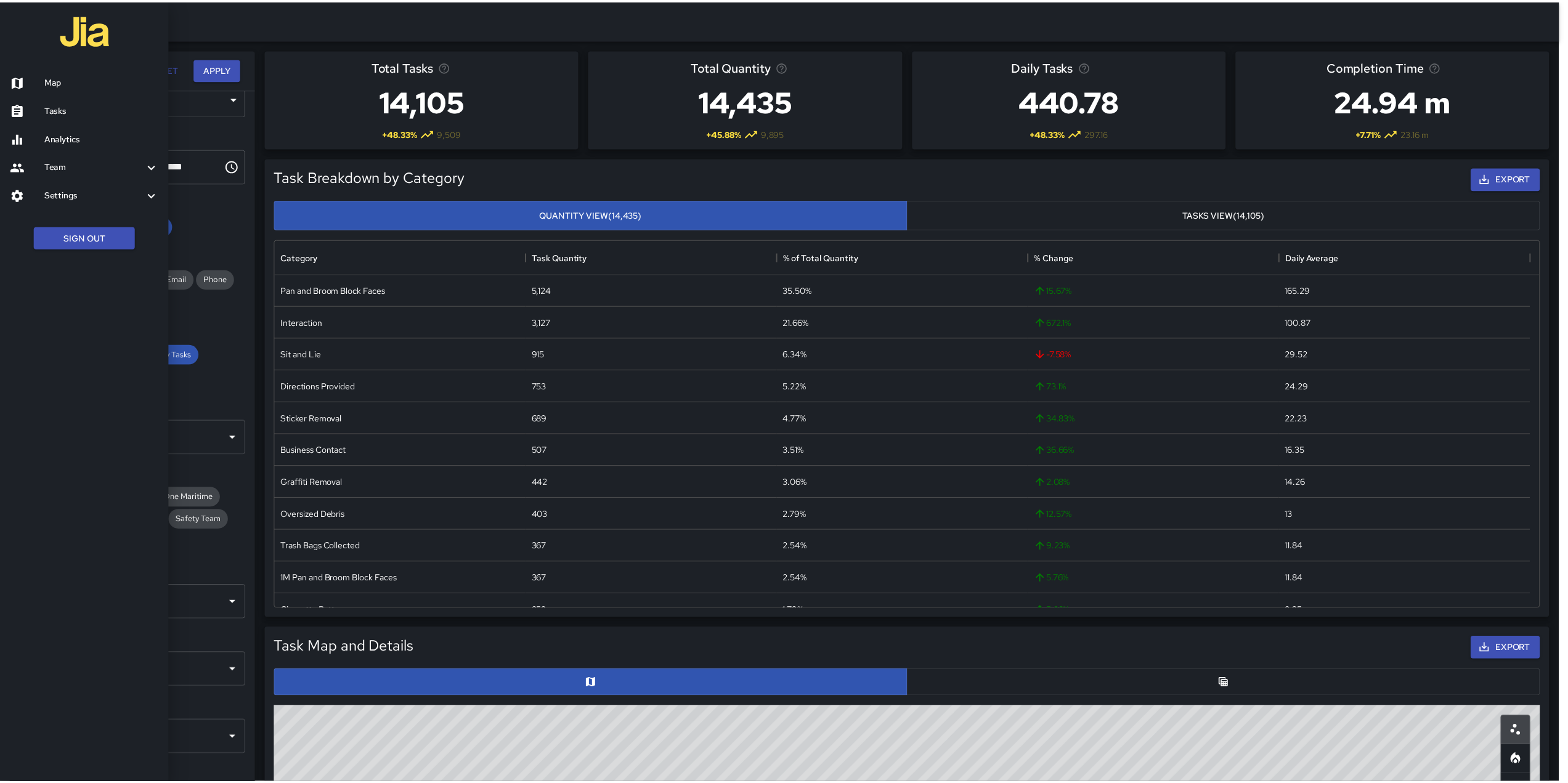
scroll to position [10, 10]
